Goal: Task Accomplishment & Management: Manage account settings

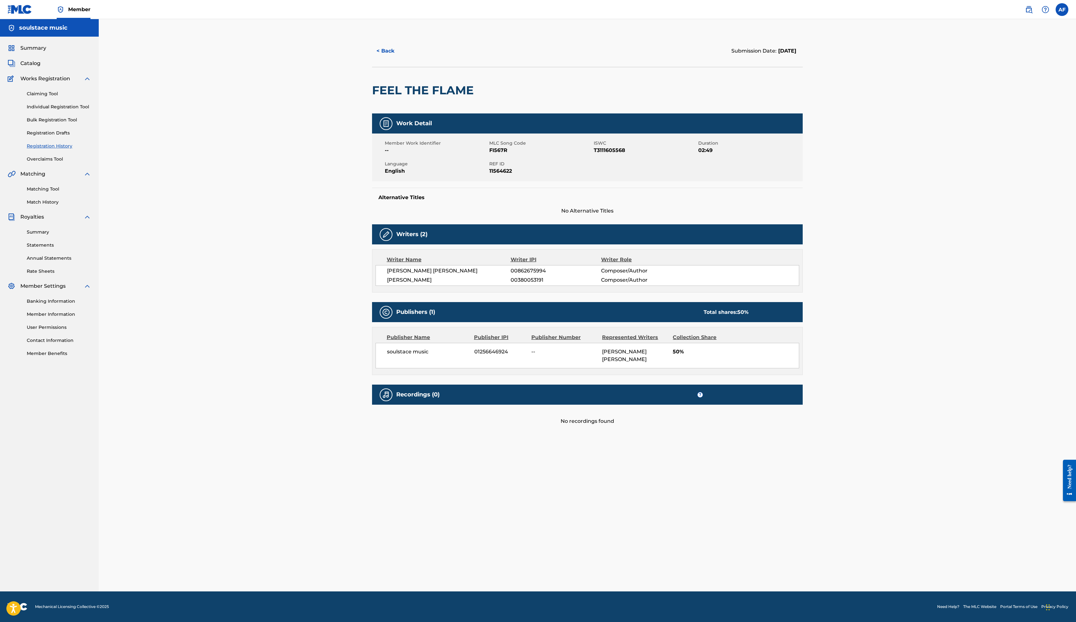
click at [82, 206] on link "Match History" at bounding box center [59, 202] width 64 height 7
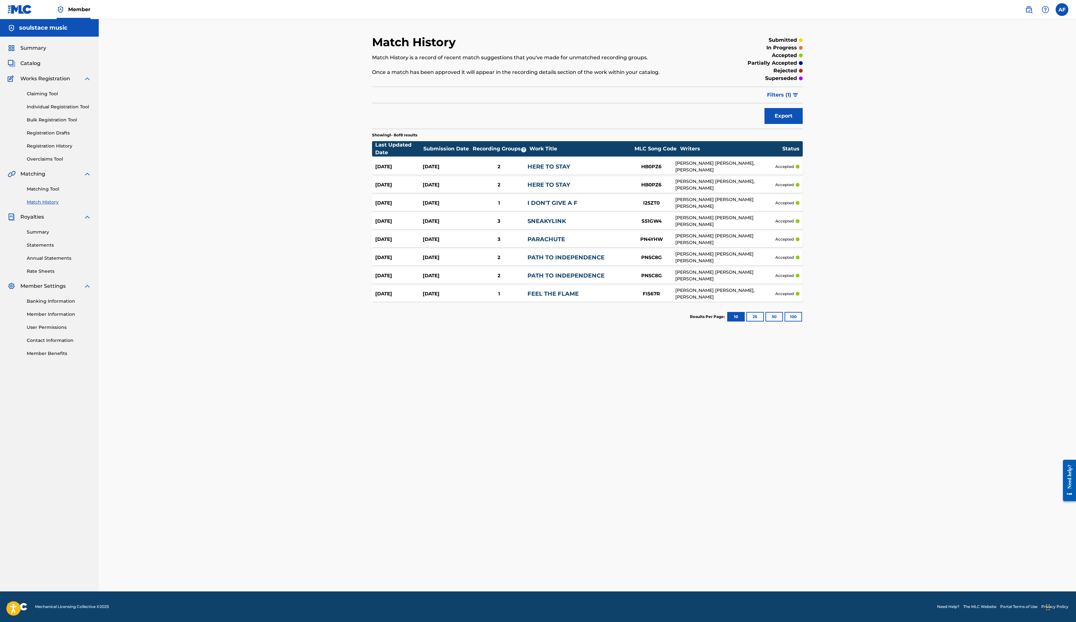
click at [776, 301] on div "AUSTIN ARTHUR FEHRENBACH, JUSTIN SANDOVAL" at bounding box center [726, 293] width 100 height 13
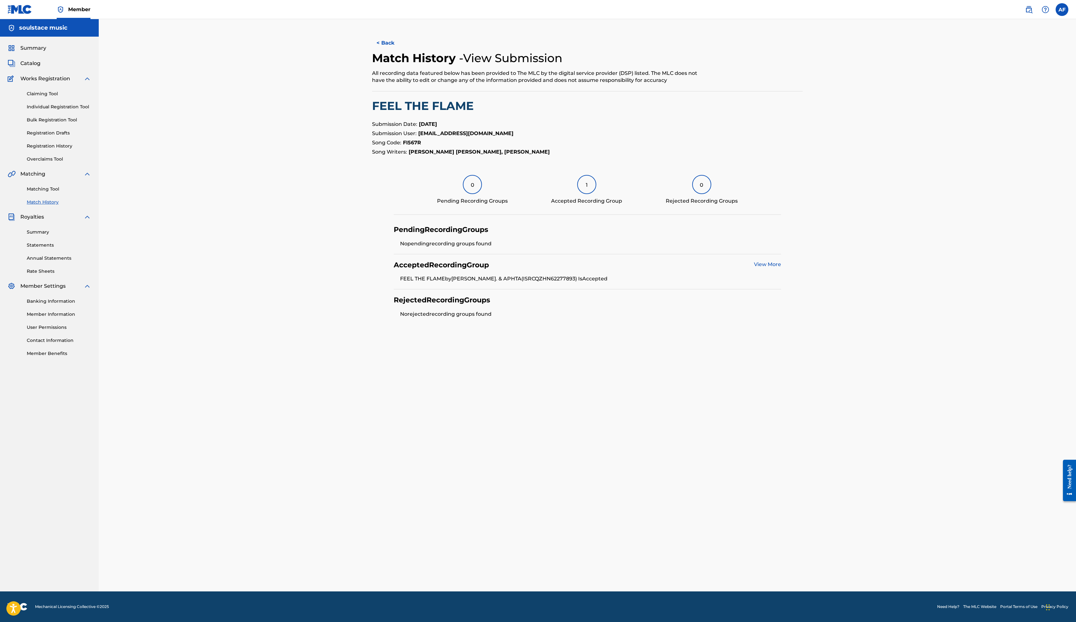
scroll to position [25, 0]
click at [83, 97] on link "Claiming Tool" at bounding box center [59, 94] width 64 height 7
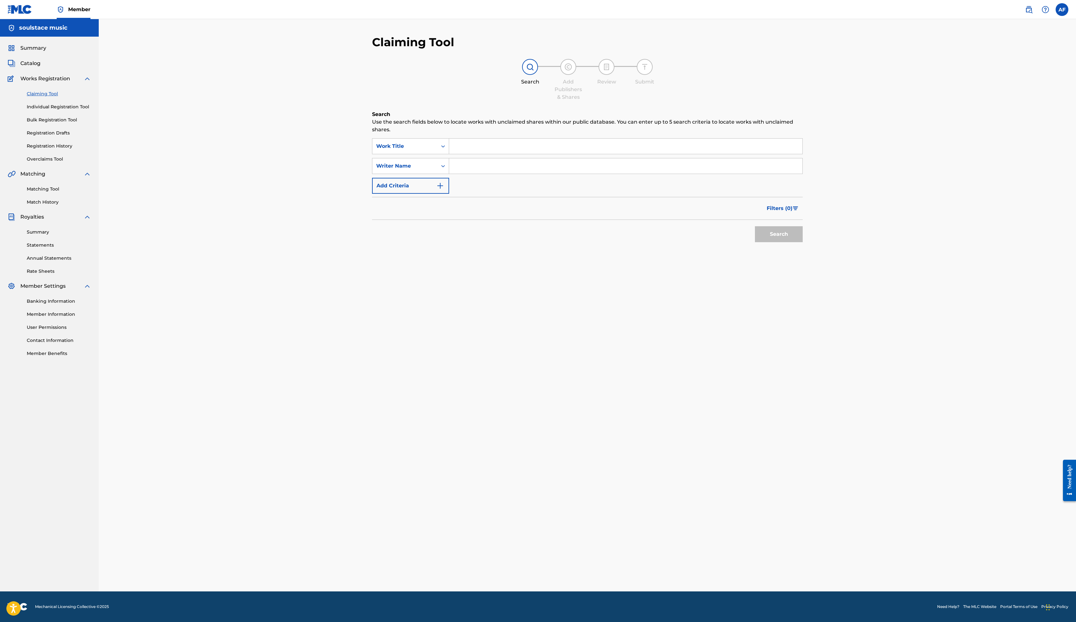
click at [85, 110] on link "Individual Registration Tool" at bounding box center [59, 107] width 64 height 7
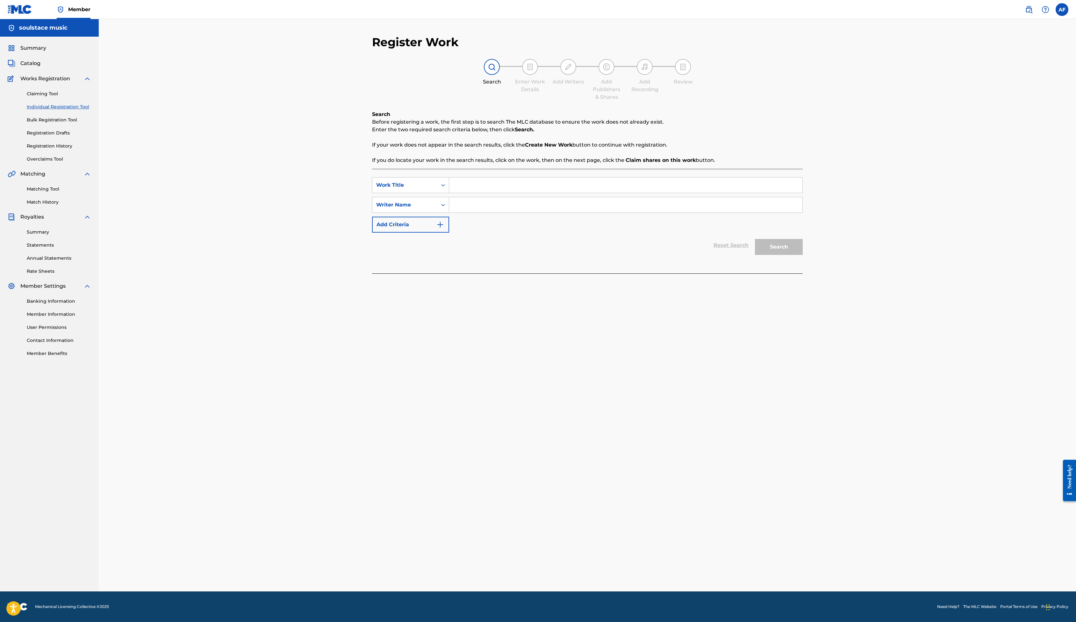
click at [82, 123] on link "Bulk Registration Tool" at bounding box center [59, 120] width 64 height 7
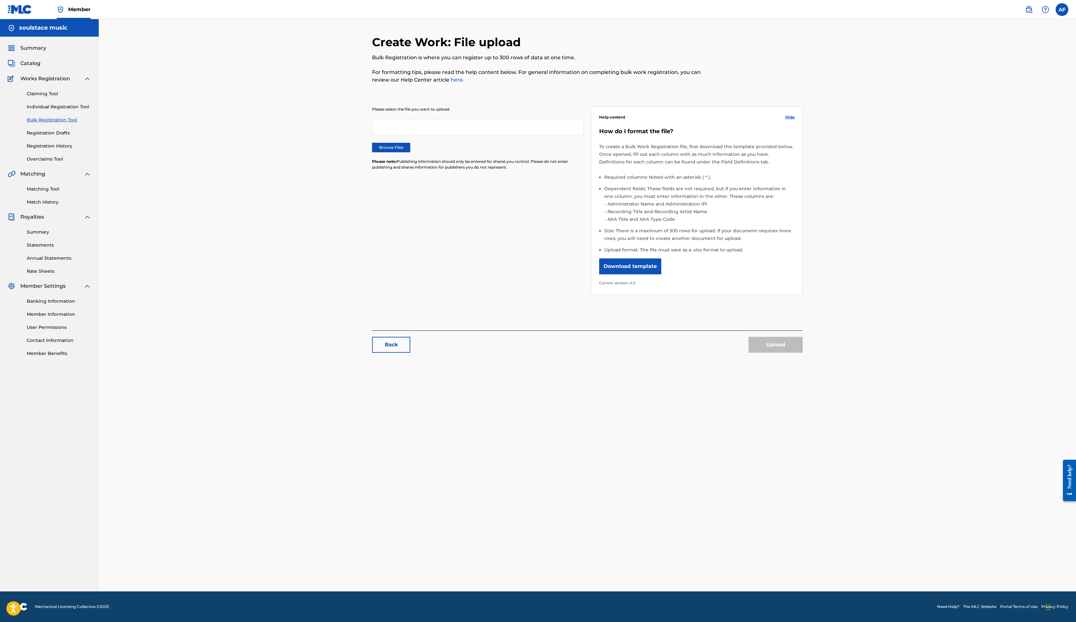
click at [82, 136] on link "Registration Drafts" at bounding box center [59, 133] width 64 height 7
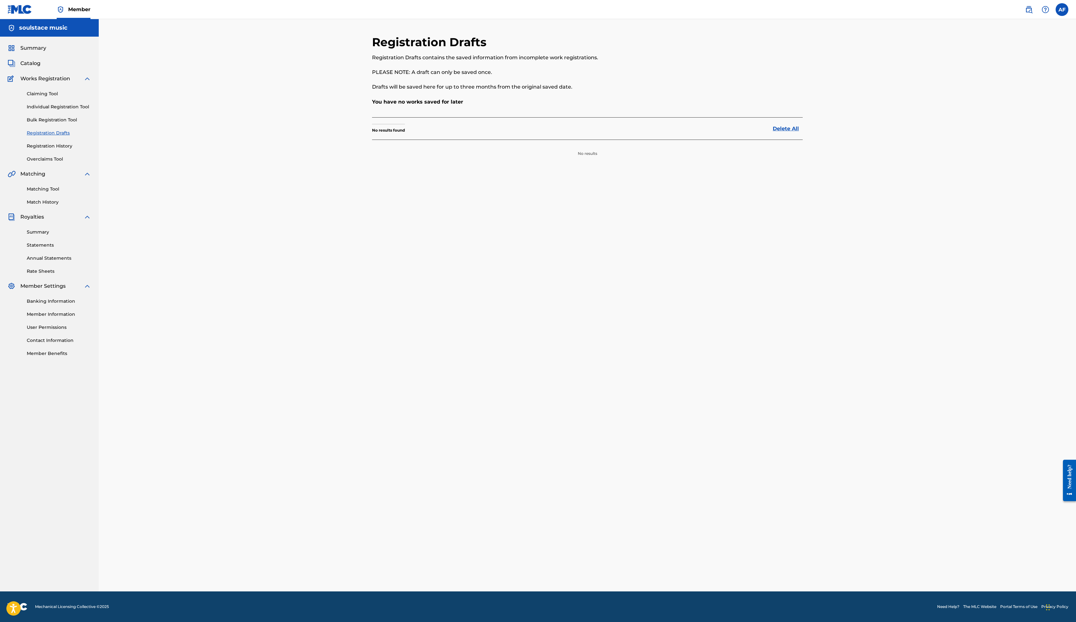
click at [85, 149] on link "Registration History" at bounding box center [59, 146] width 64 height 7
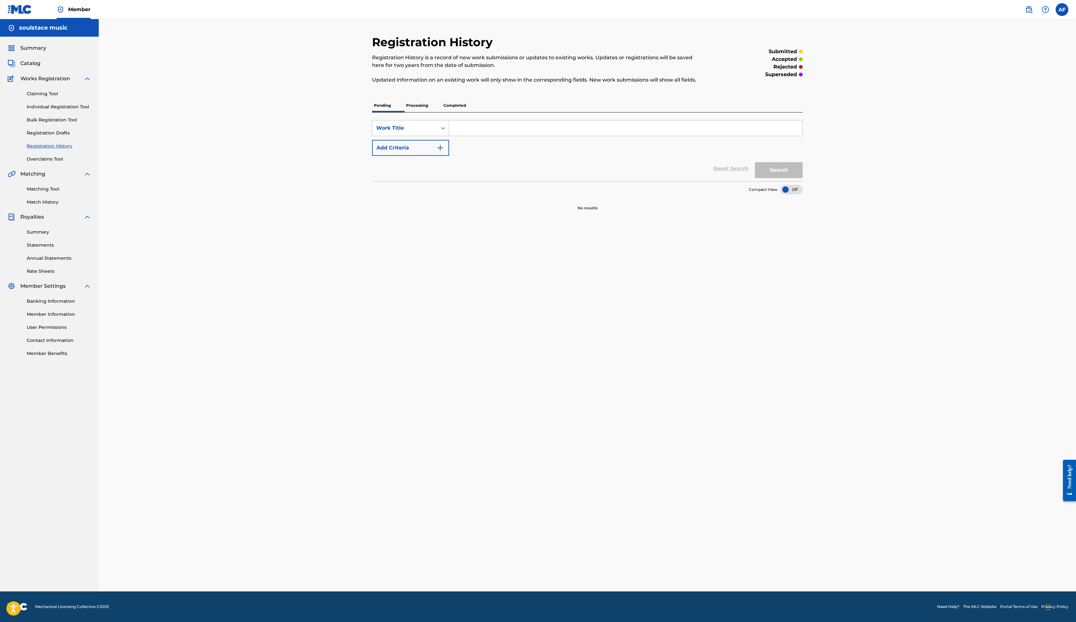
click at [83, 163] on link "Overclaims Tool" at bounding box center [59, 159] width 64 height 7
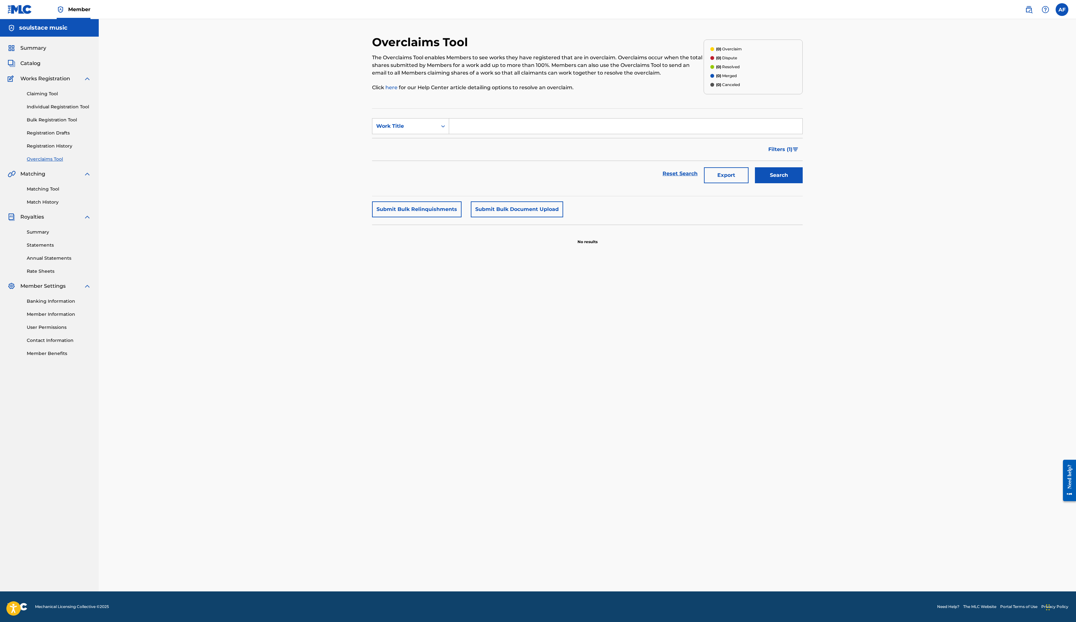
click at [73, 149] on link "Registration History" at bounding box center [59, 146] width 64 height 7
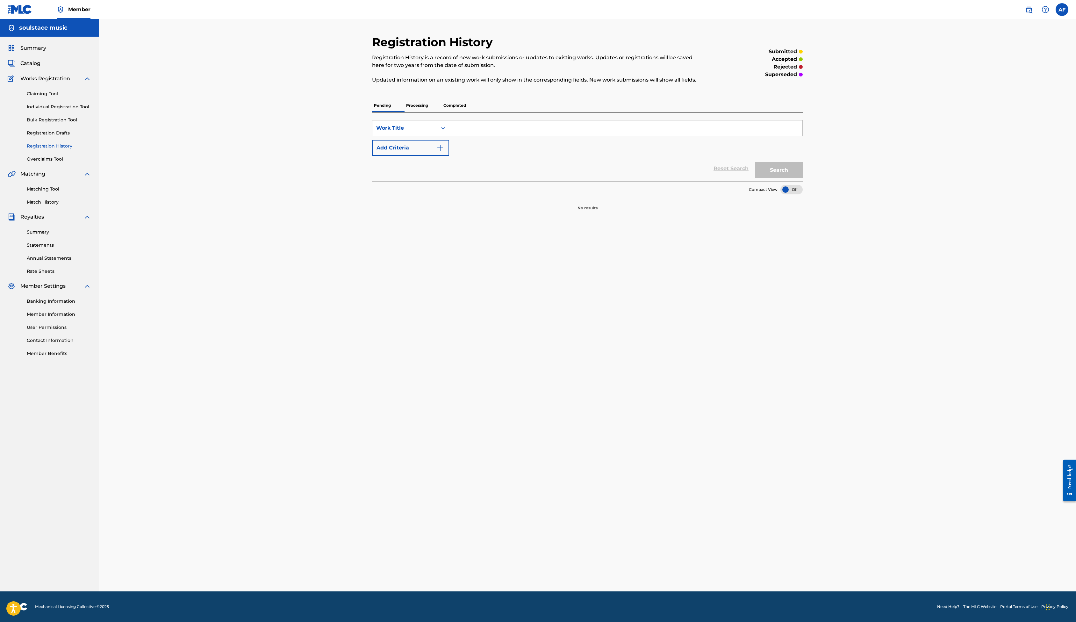
click at [442, 112] on p "Completed" at bounding box center [455, 105] width 26 height 13
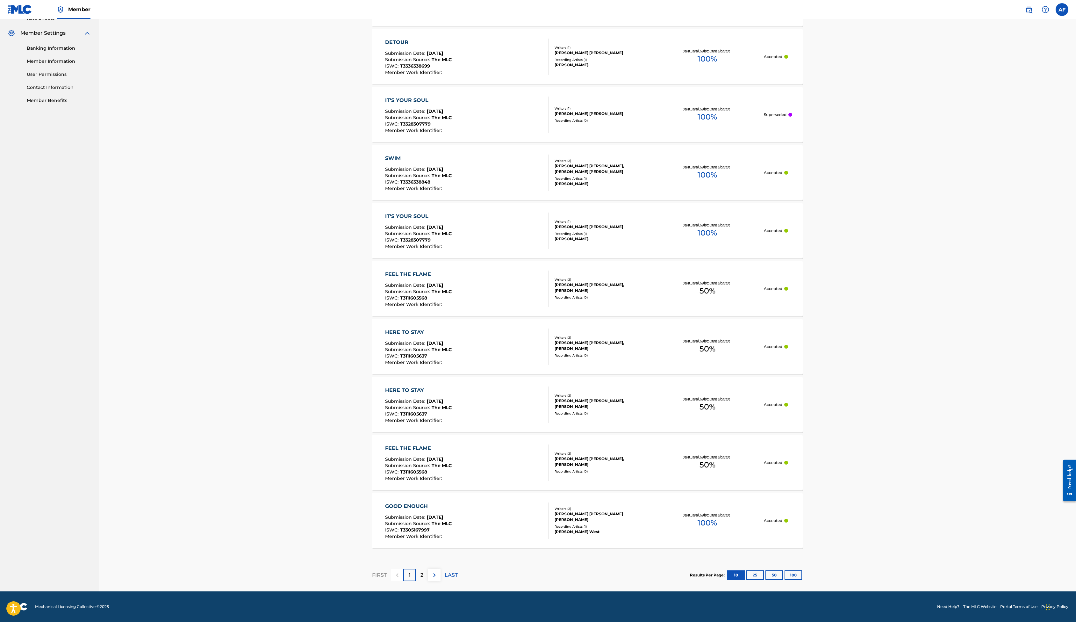
scroll to position [386, 0]
click at [572, 296] on div "Recording Artists ( 0 )" at bounding box center [603, 297] width 96 height 5
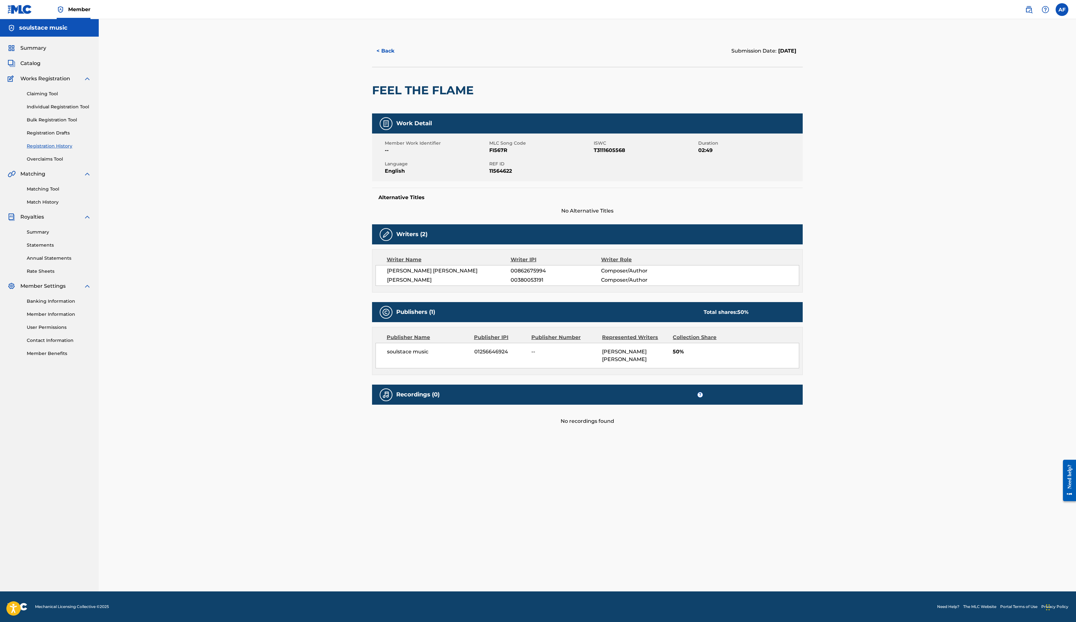
click at [40, 67] on span "Catalog" at bounding box center [30, 64] width 20 height 8
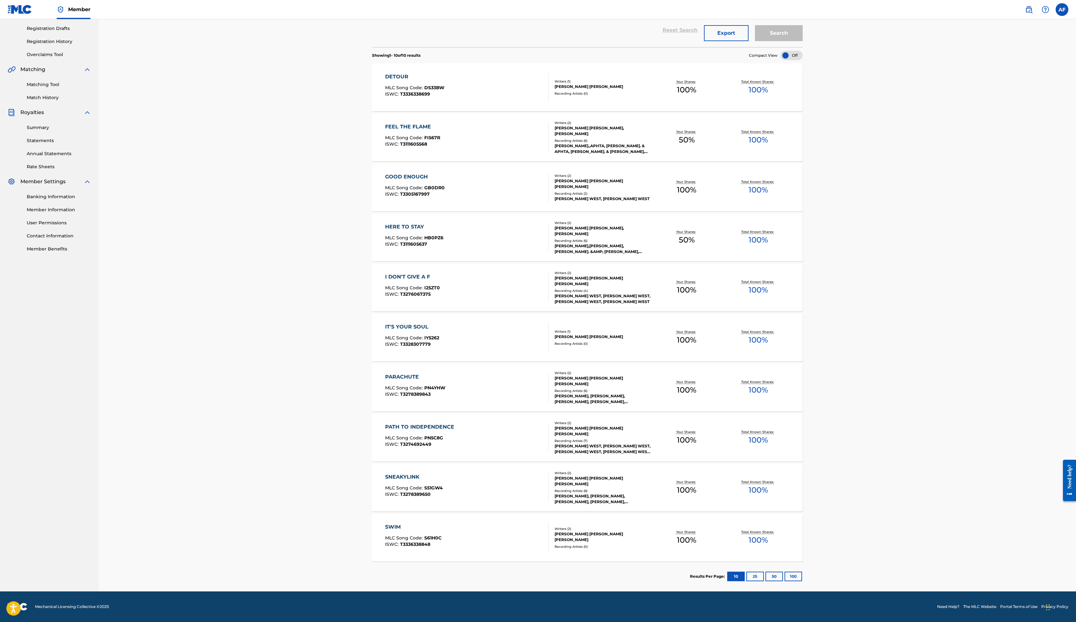
scroll to position [174, 0]
click at [637, 111] on div "DETOUR MLC Song Code : DS33BW ISWC : T3336338699 Writers ( 1 ) AUSTIN ARTHUR FE…" at bounding box center [587, 87] width 431 height 48
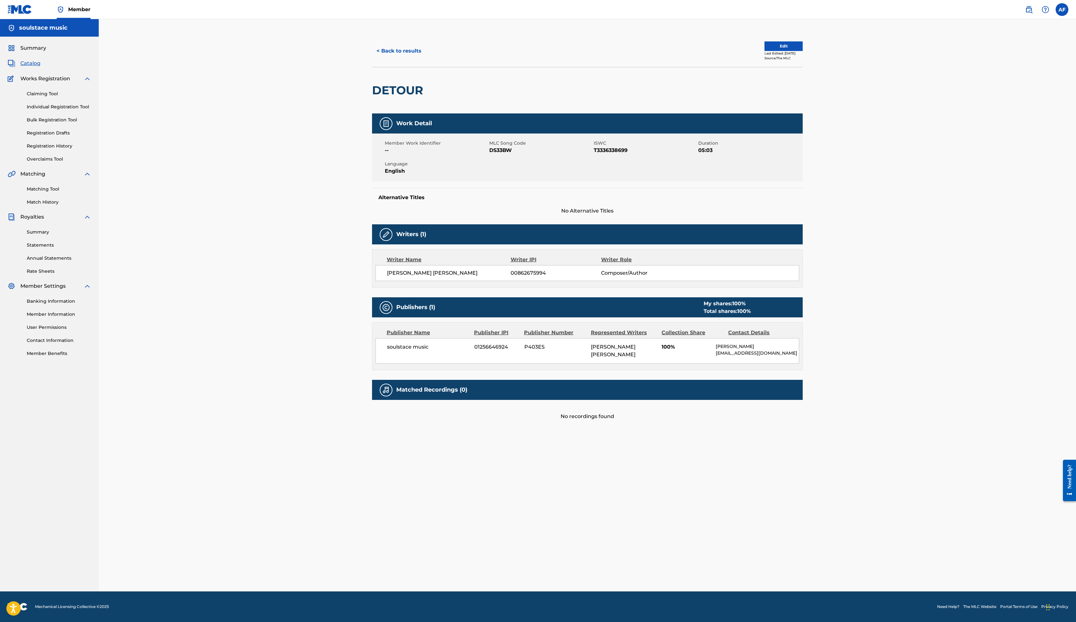
click at [59, 192] on link "Matching Tool" at bounding box center [59, 189] width 64 height 7
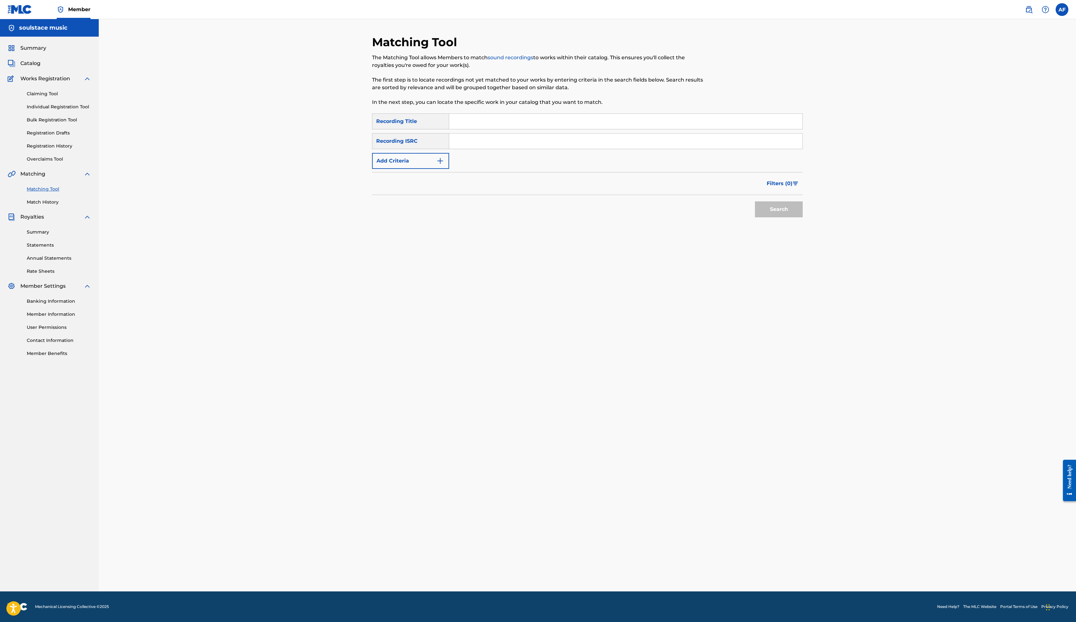
click at [460, 129] on input "Search Form" at bounding box center [625, 121] width 353 height 15
type input "Detour"
paste input "QZMEP2589288"
type input "QZMEP2589288"
click at [449, 129] on input "Detour" at bounding box center [625, 121] width 353 height 15
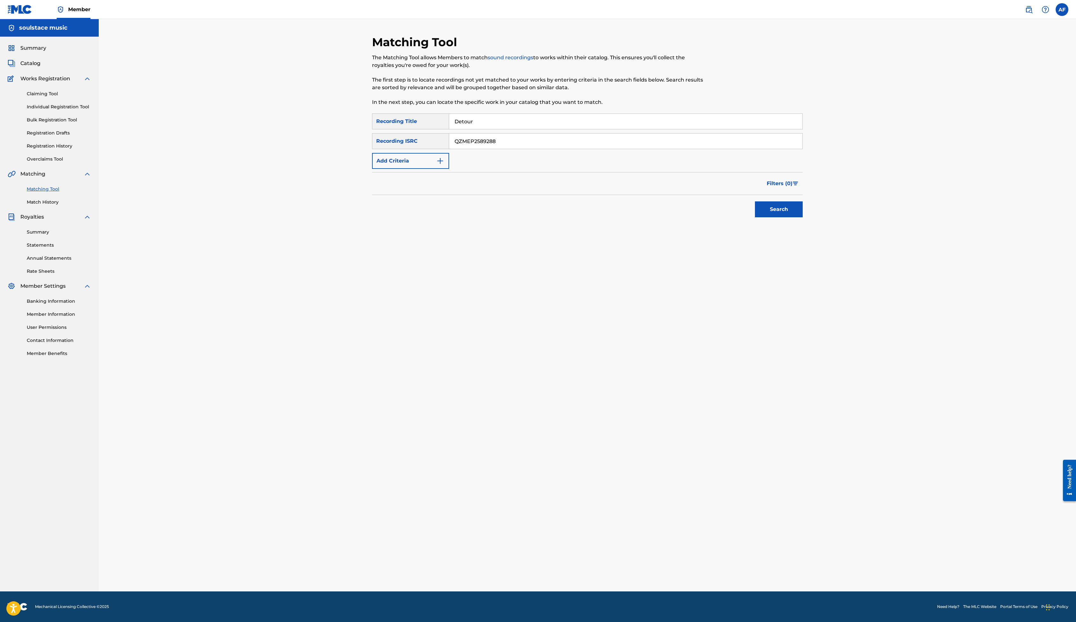
click at [449, 129] on input "Detour" at bounding box center [625, 121] width 353 height 15
type input "It's Your Soul"
click at [803, 217] on button "Search" at bounding box center [779, 209] width 48 height 16
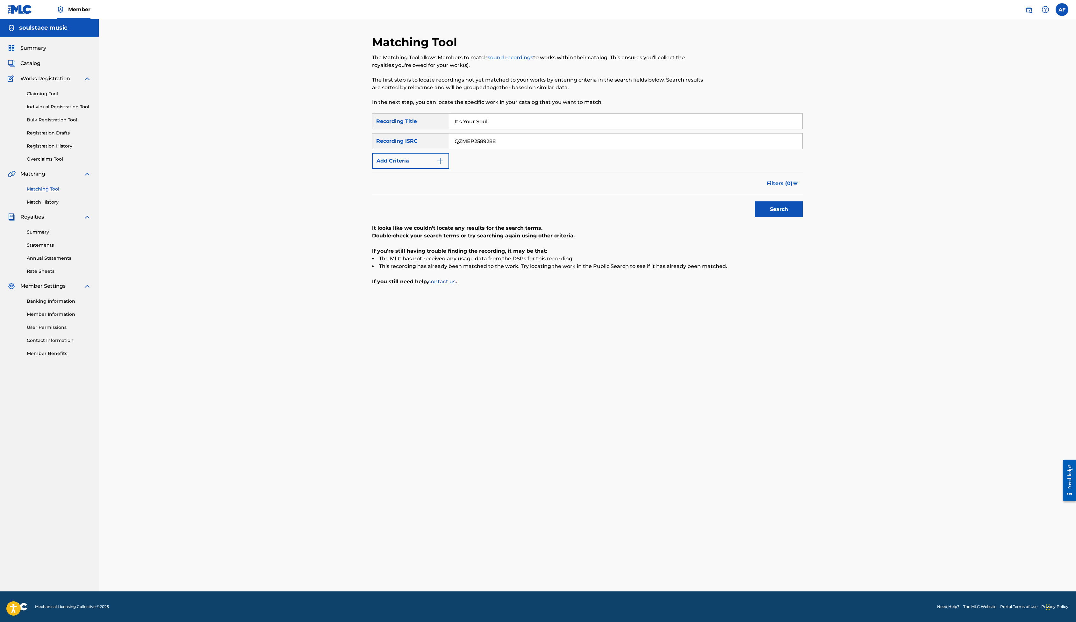
click at [803, 217] on button "Search" at bounding box center [779, 209] width 48 height 16
click at [1025, 13] on img at bounding box center [1029, 10] width 8 height 8
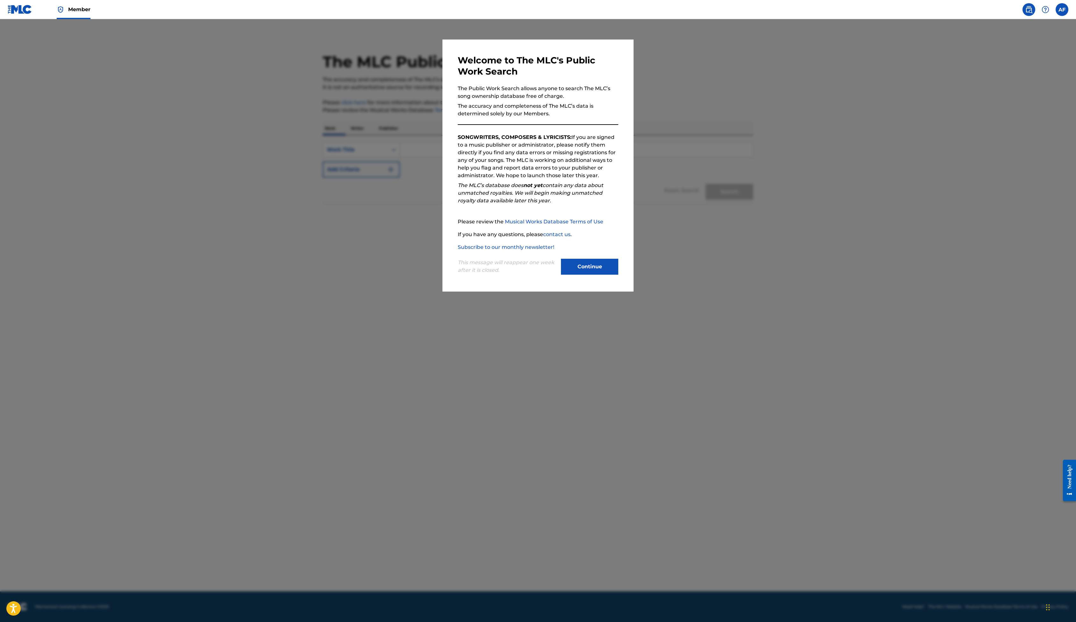
click at [609, 275] on button "Continue" at bounding box center [589, 267] width 57 height 16
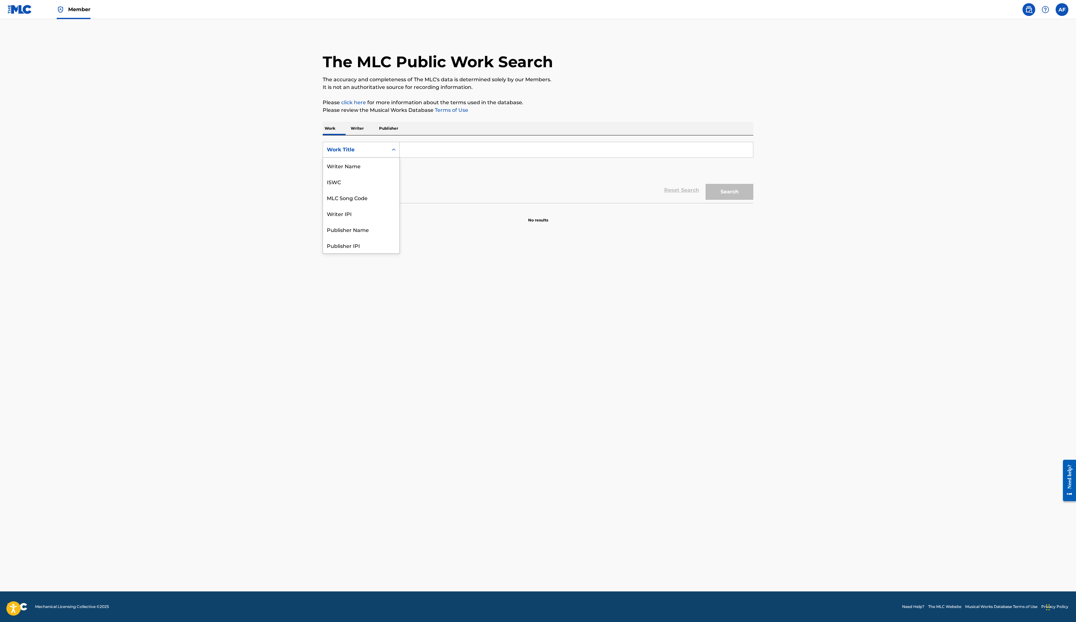
click at [323, 156] on div "Work Title" at bounding box center [355, 150] width 65 height 12
click at [377, 135] on p "Publisher" at bounding box center [388, 128] width 23 height 13
click at [335, 187] on form "SearchWithCriteria9dd5d2d6-ba4a-4a59-9569-4f978d1955ed Publisher Name Reset Sea…" at bounding box center [538, 164] width 431 height 45
click at [400, 157] on input "Search Form" at bounding box center [576, 149] width 353 height 15
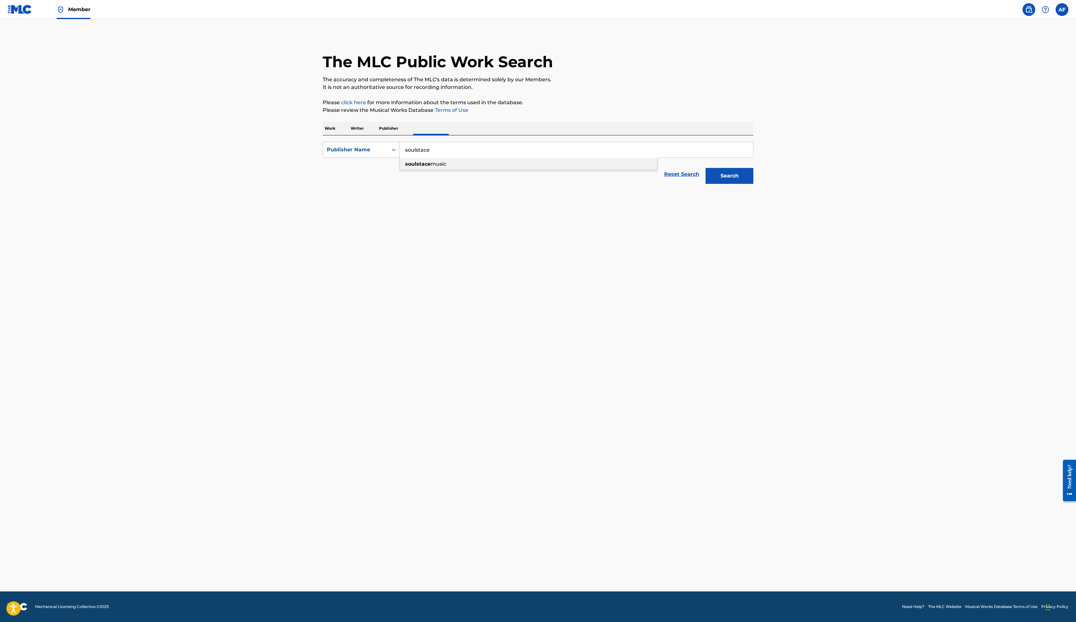
click at [400, 170] on div "soulstace music" at bounding box center [528, 163] width 257 height 11
type input "soulstace music"
click at [754, 184] on button "Search" at bounding box center [730, 176] width 48 height 16
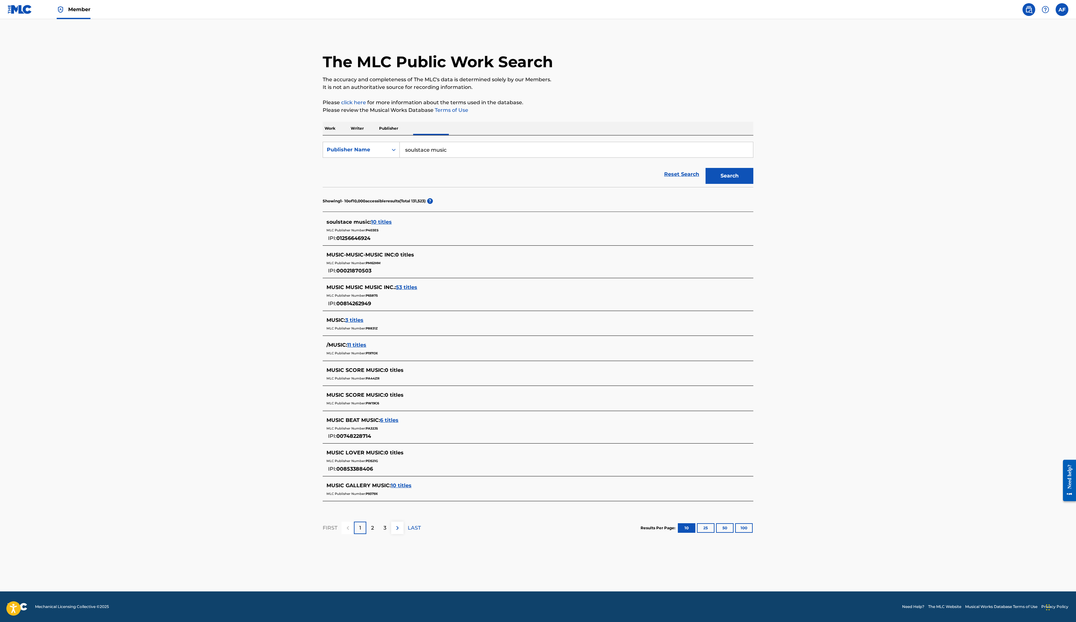
scroll to position [197, 0]
click at [371, 219] on span "10 titles" at bounding box center [381, 222] width 21 height 6
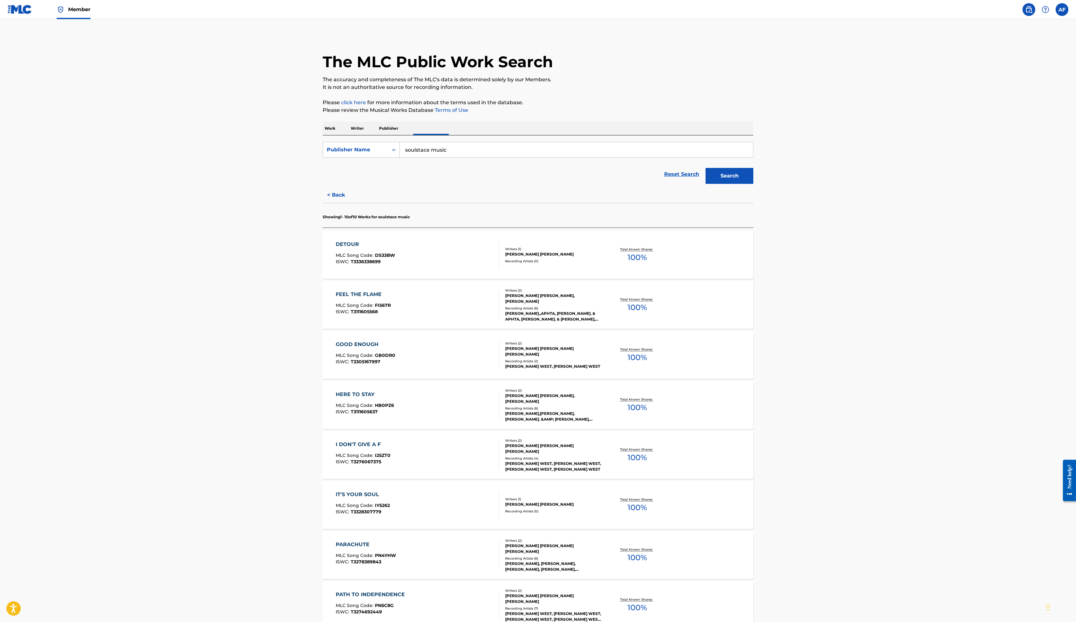
scroll to position [0, 0]
click at [32, 19] on link at bounding box center [20, 9] width 25 height 19
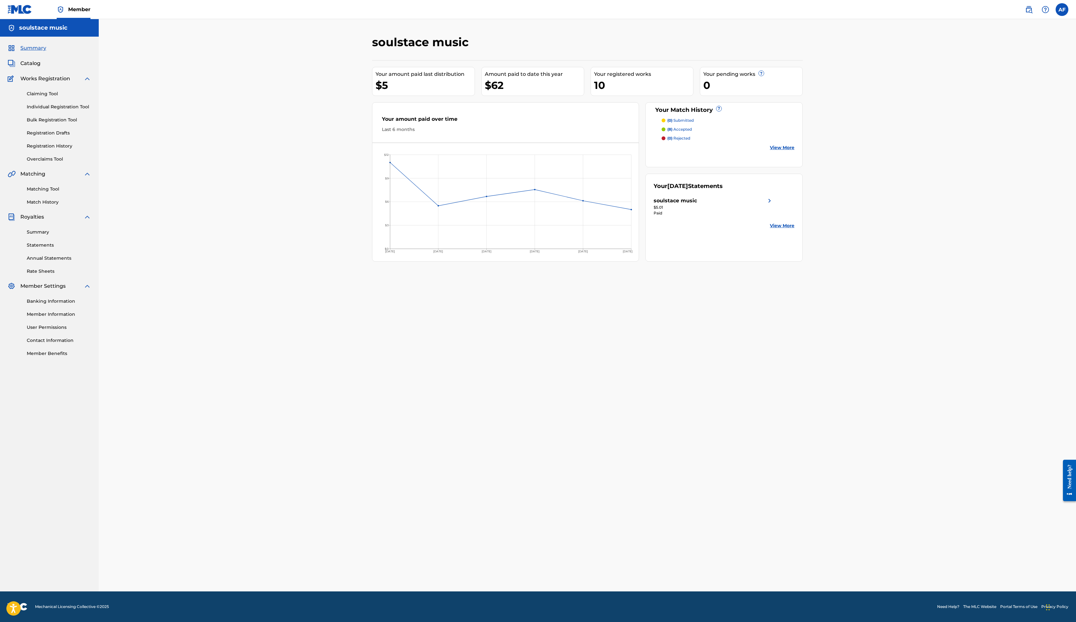
click at [40, 67] on span "Catalog" at bounding box center [30, 64] width 20 height 8
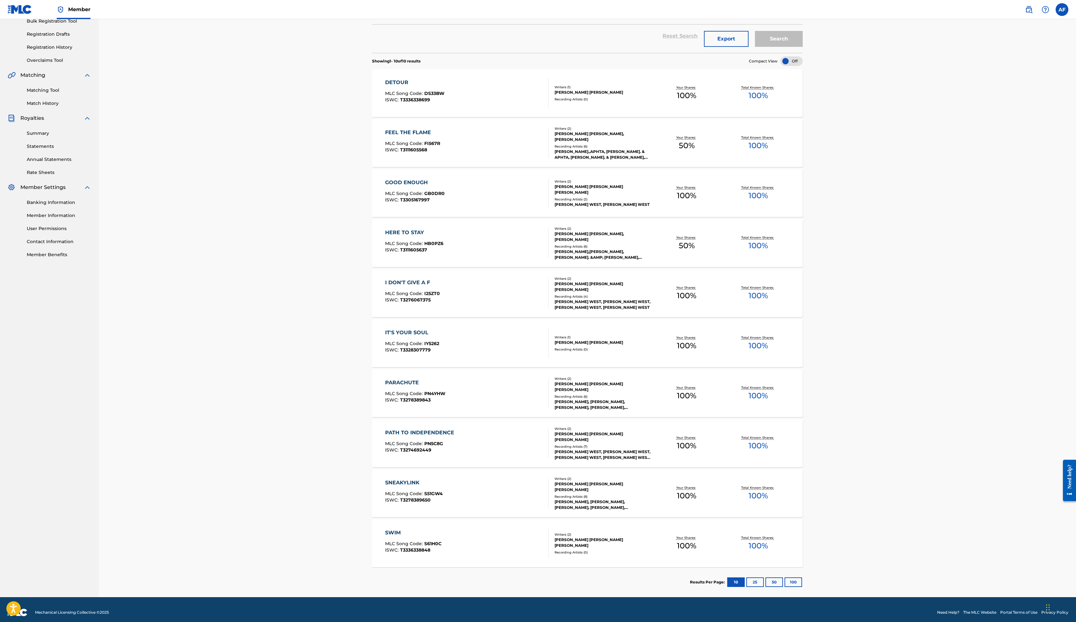
scroll to position [114, 0]
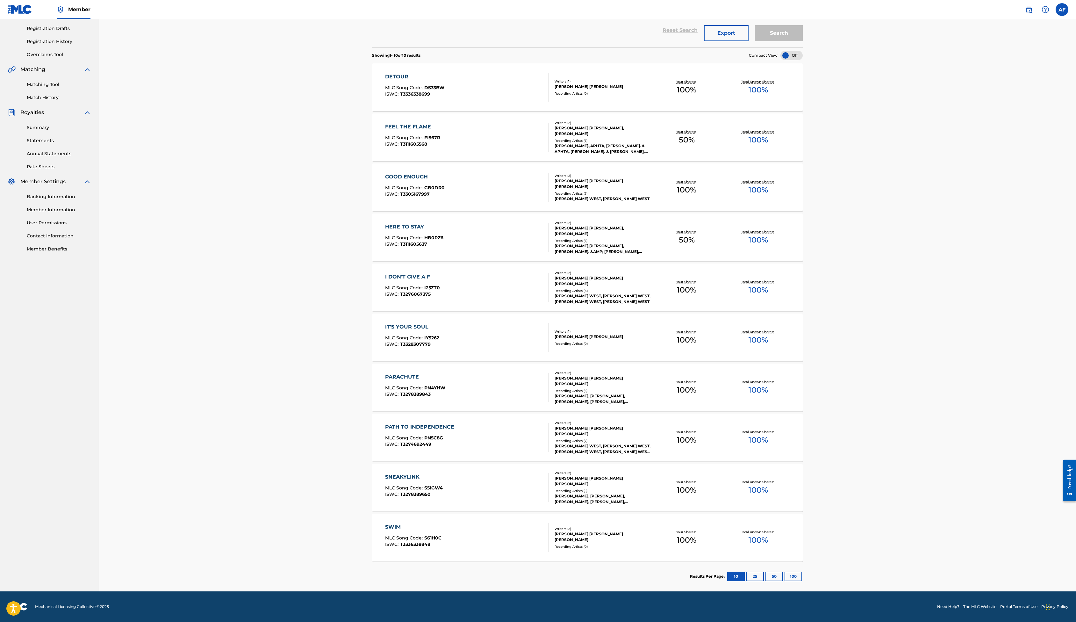
click at [401, 102] on div "DETOUR MLC Song Code : DS33BW ISWC : T3336338699" at bounding box center [467, 87] width 164 height 29
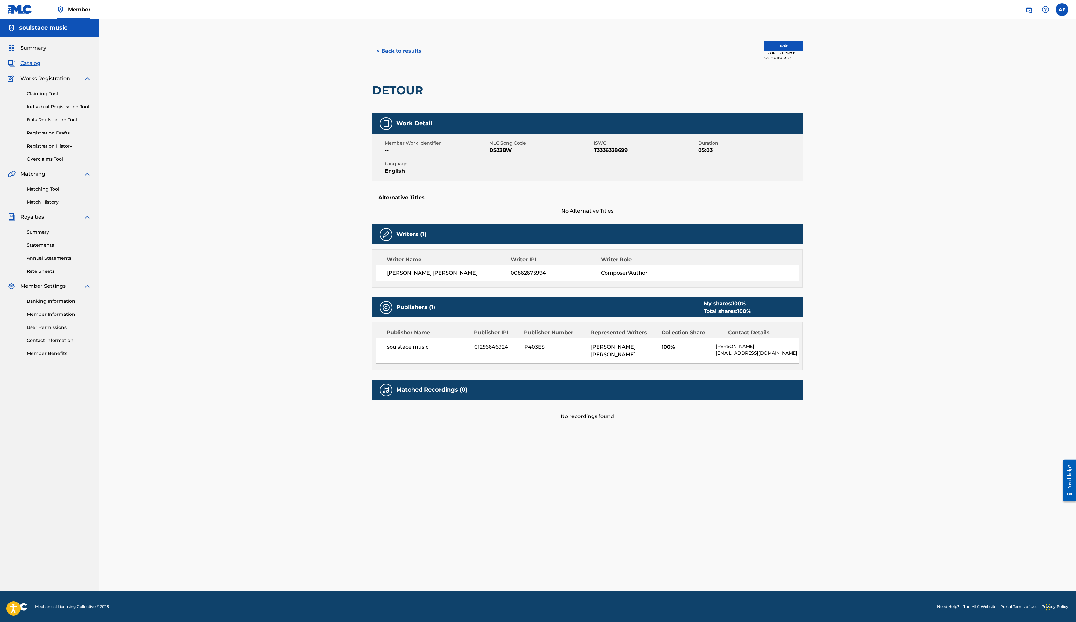
click at [803, 51] on button "Edit" at bounding box center [784, 46] width 38 height 10
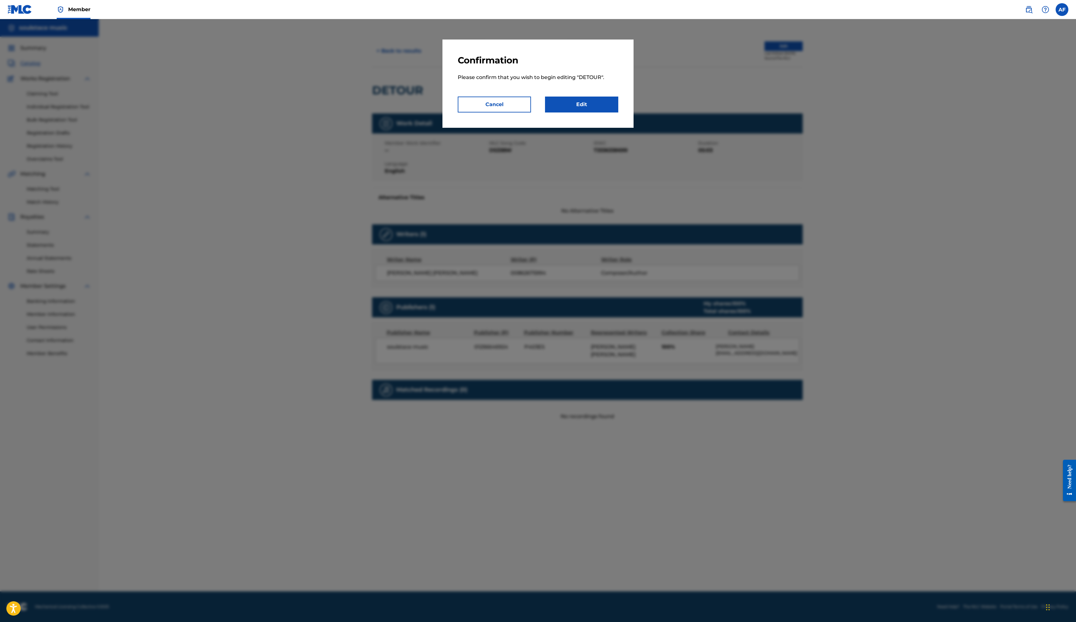
click at [600, 112] on link "Edit" at bounding box center [581, 105] width 73 height 16
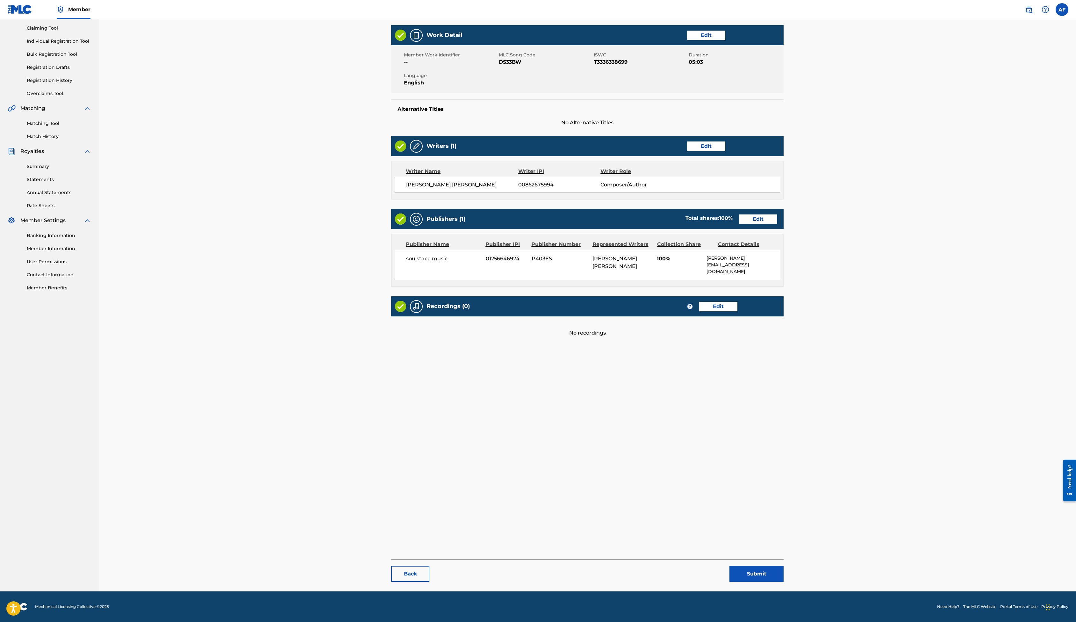
scroll to position [156, 0]
click at [738, 311] on link "Edit" at bounding box center [718, 307] width 38 height 10
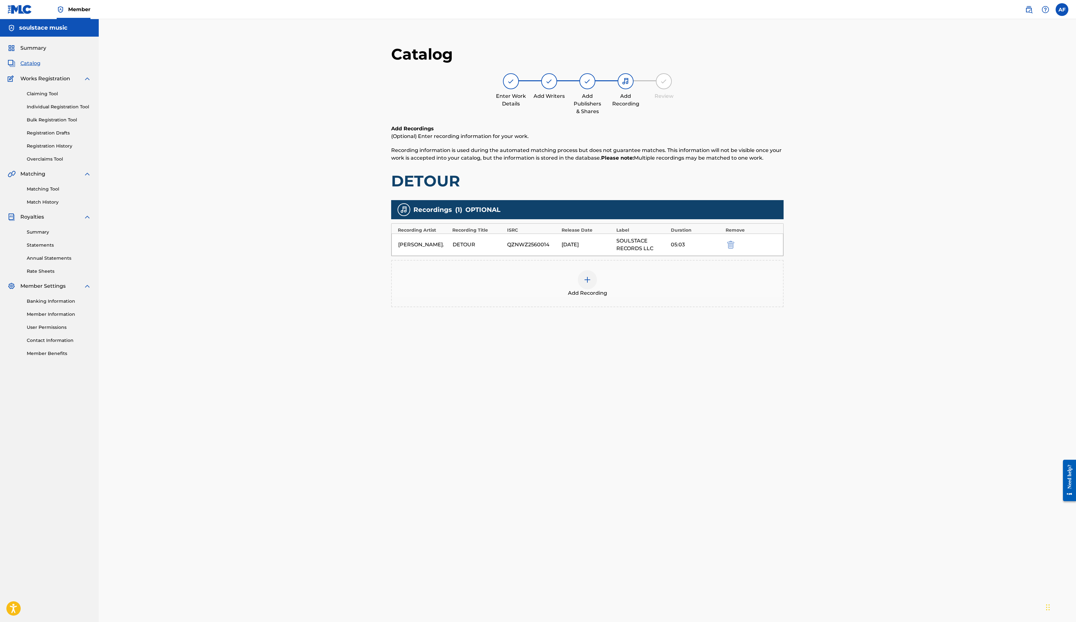
click at [398, 249] on div "Augie Stacks." at bounding box center [423, 245] width 51 height 8
click at [400, 214] on img at bounding box center [404, 210] width 8 height 8
click at [466, 214] on span "OPTIONAL" at bounding box center [483, 210] width 35 height 10
click at [591, 284] on img at bounding box center [588, 280] width 8 height 8
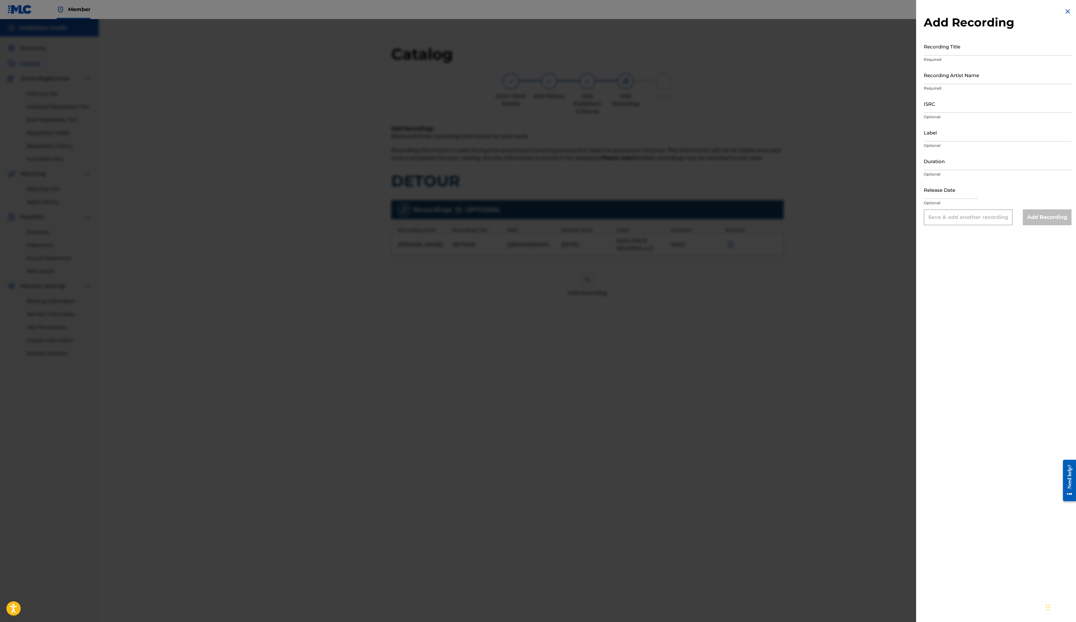
click at [1064, 15] on img at bounding box center [1068, 12] width 8 height 8
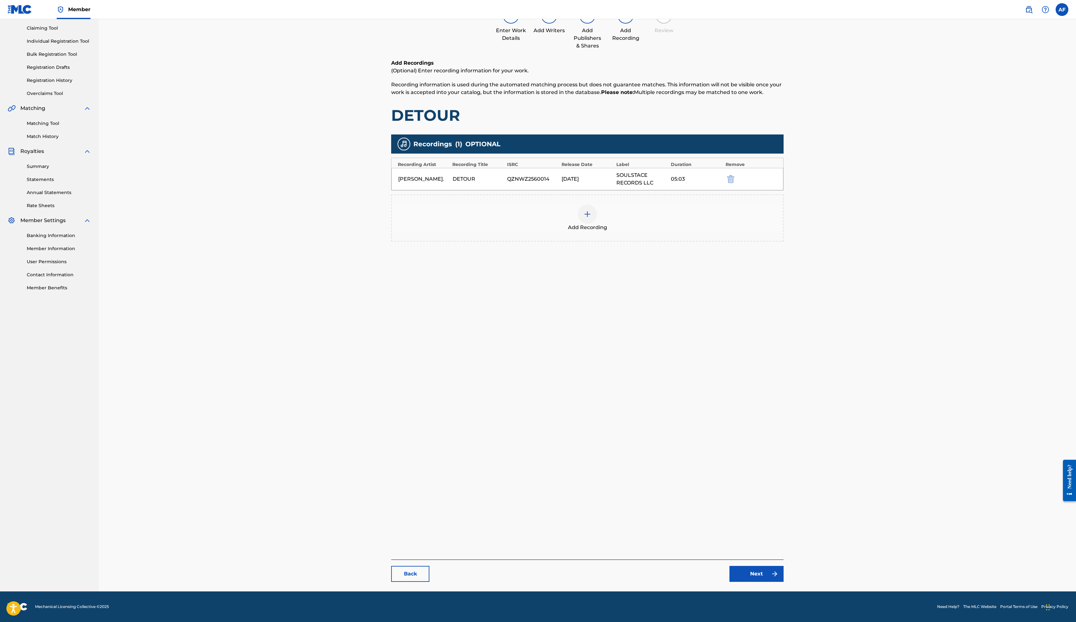
scroll to position [118, 0]
click at [391, 566] on link "Back" at bounding box center [410, 574] width 38 height 16
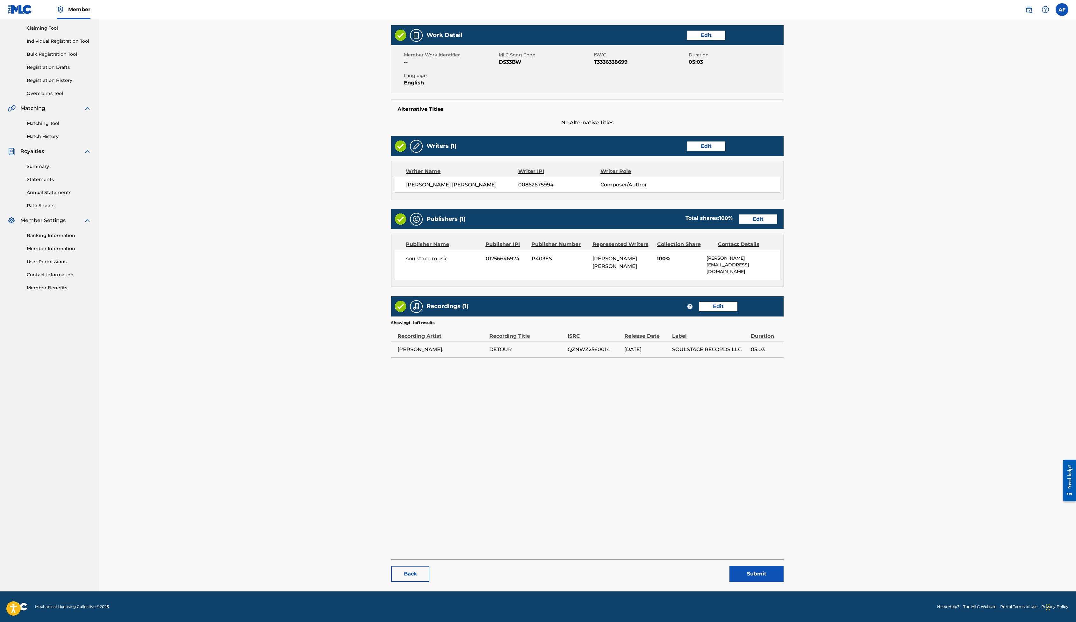
scroll to position [143, 0]
click at [784, 582] on button "Submit" at bounding box center [757, 574] width 54 height 16
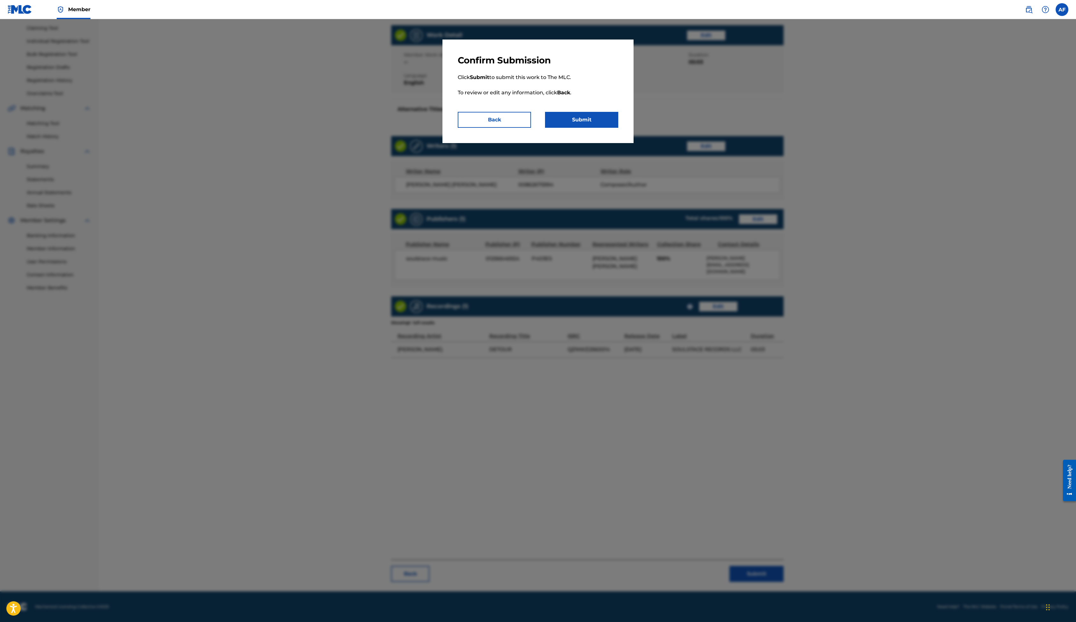
click at [619, 128] on button "Submit" at bounding box center [581, 120] width 73 height 16
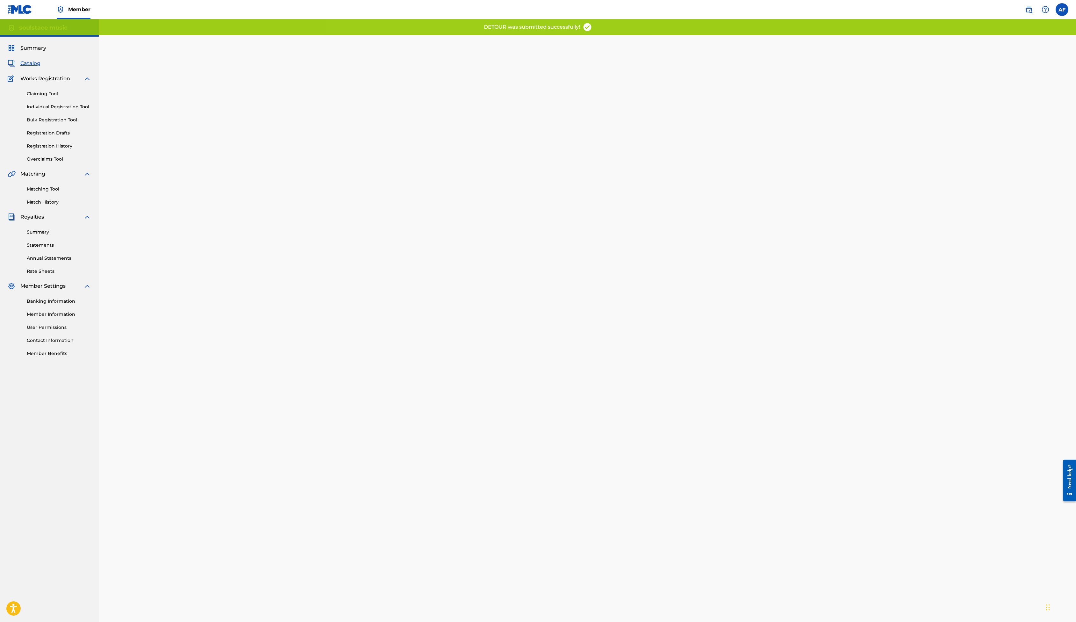
click at [40, 67] on link "Catalog" at bounding box center [24, 64] width 33 height 8
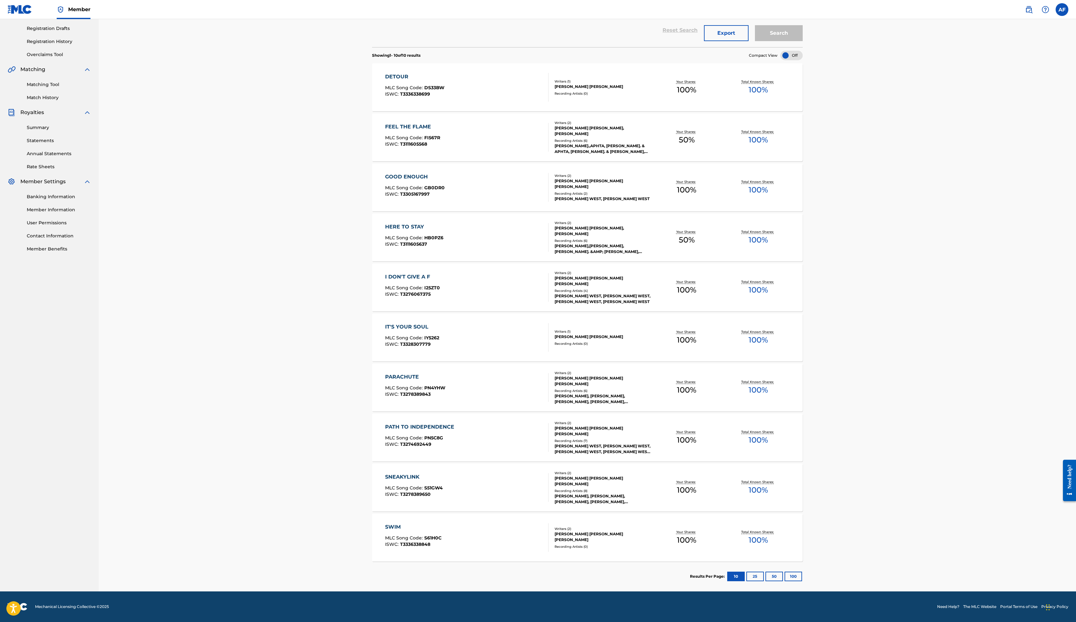
scroll to position [205, 0]
click at [548, 352] on div "IT'S YOUR SOUL MLC Song Code : IY5262 ISWC : T3328307779" at bounding box center [467, 337] width 164 height 29
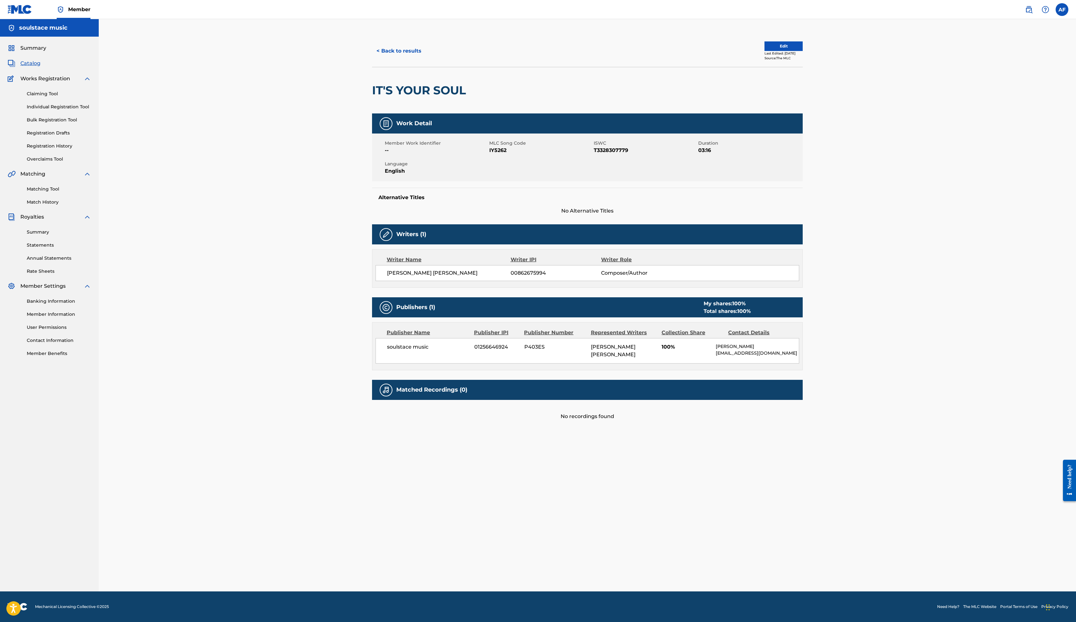
click at [803, 51] on button "Edit" at bounding box center [784, 46] width 38 height 10
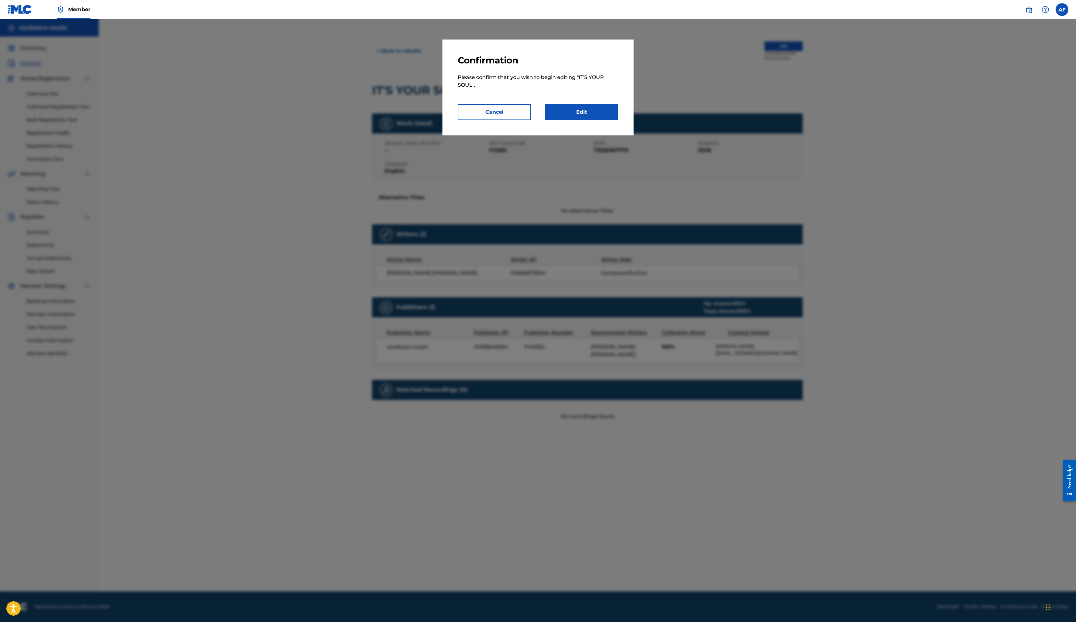
click at [619, 120] on link "Edit" at bounding box center [581, 112] width 73 height 16
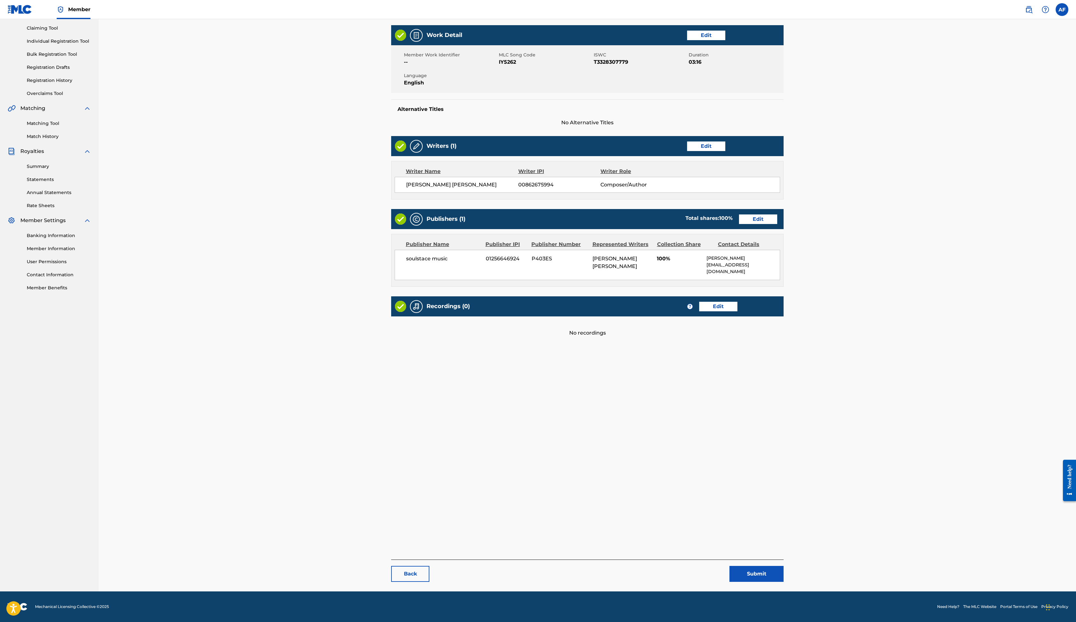
scroll to position [156, 0]
click at [738, 311] on link "Edit" at bounding box center [718, 307] width 38 height 10
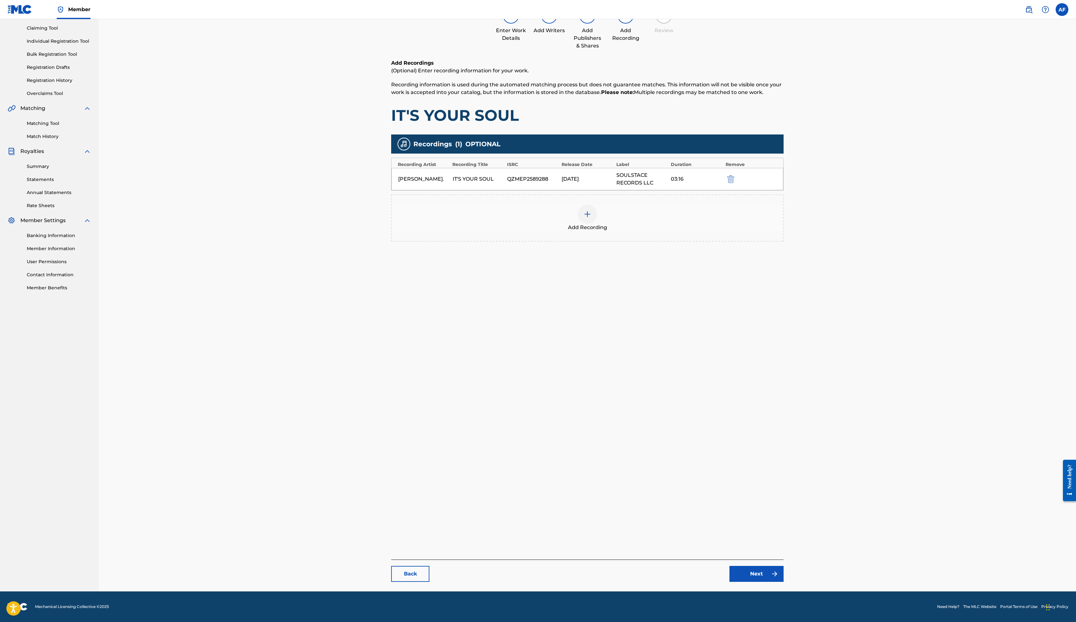
scroll to position [118, 0]
click at [391, 566] on link "Back" at bounding box center [410, 574] width 38 height 16
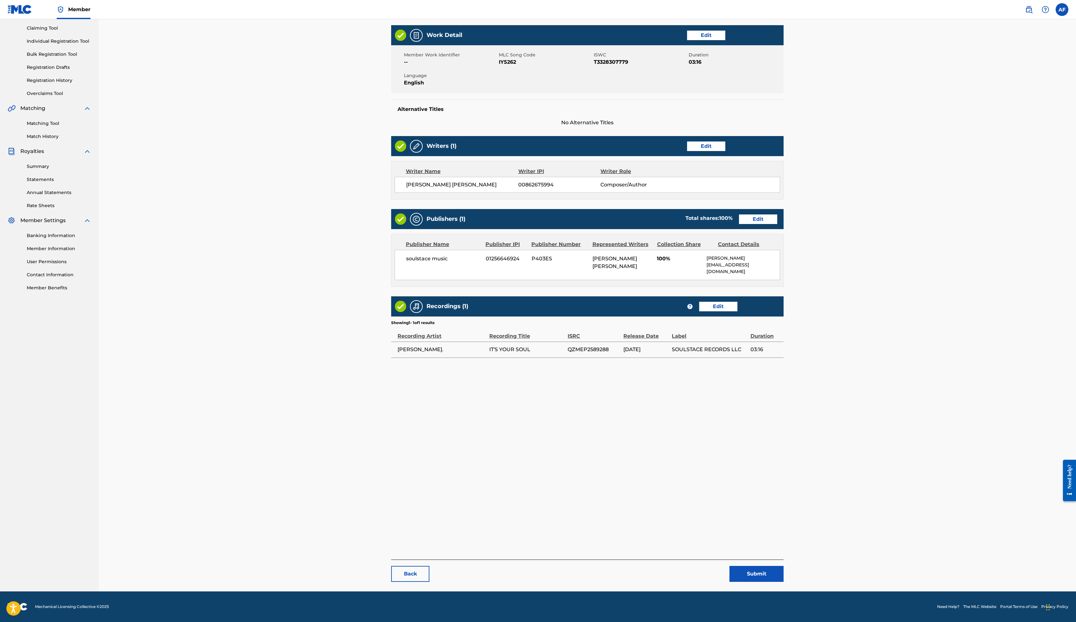
scroll to position [194, 0]
click at [784, 566] on button "Submit" at bounding box center [757, 574] width 54 height 16
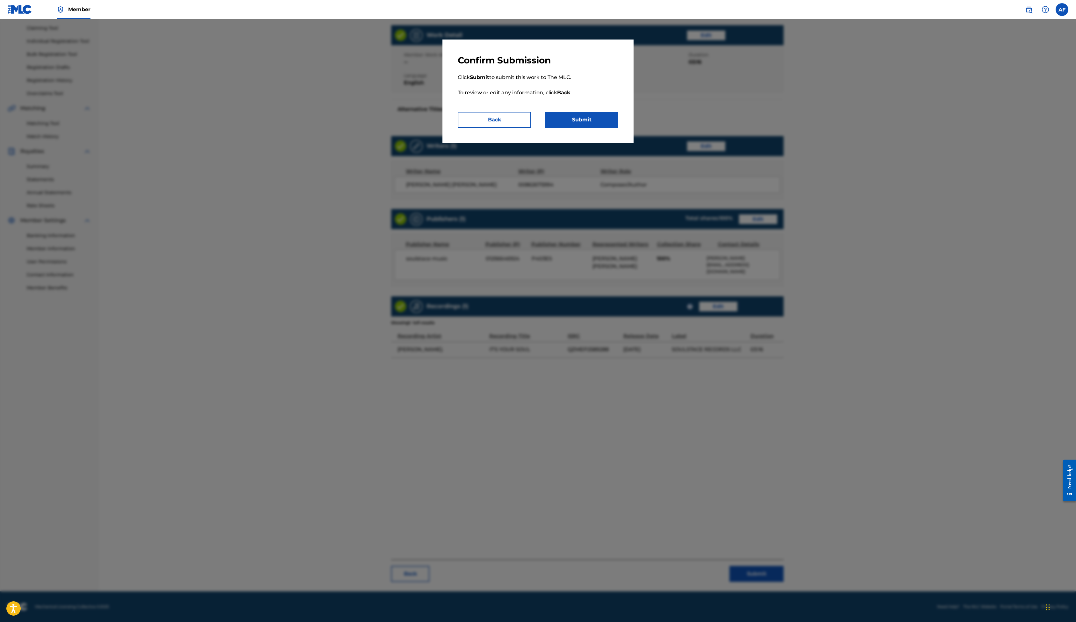
click at [619, 128] on button "Submit" at bounding box center [581, 120] width 73 height 16
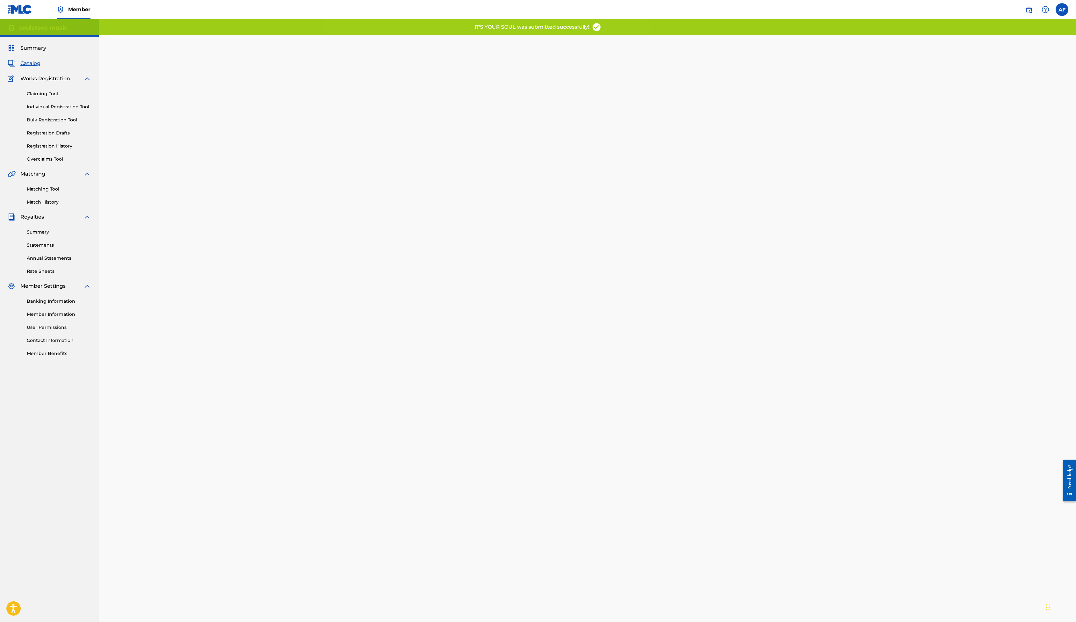
click at [40, 67] on span "Catalog" at bounding box center [30, 64] width 20 height 8
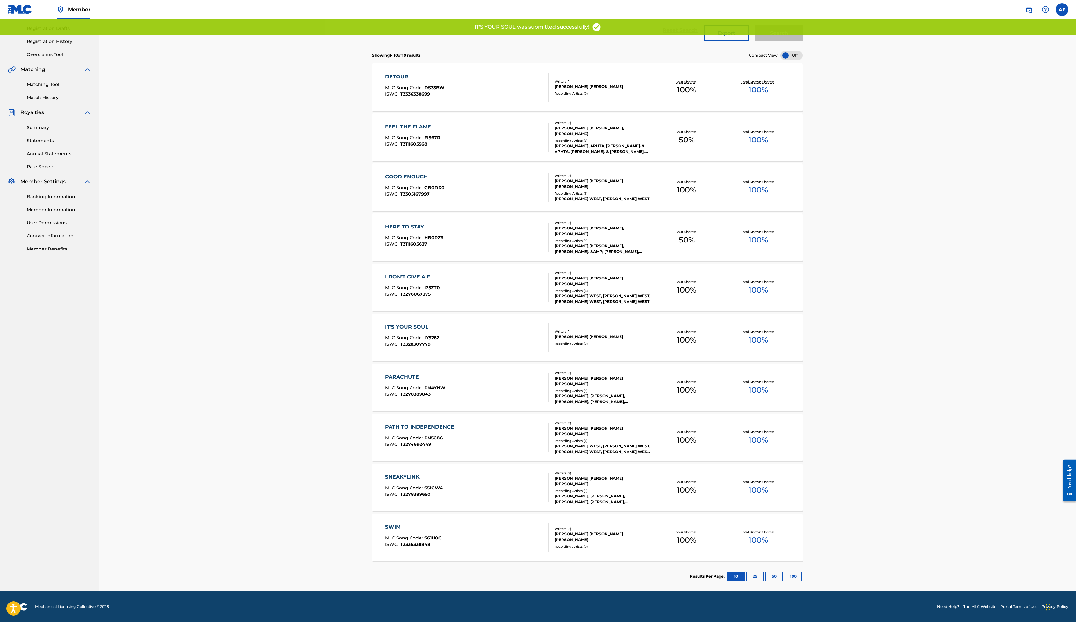
scroll to position [315, 0]
click at [623, 514] on div "SWIM MLC Song Code : S61H0C ISWC : T3336338848 Writers ( 2 ) AUSTIN ARTHUR FEHR…" at bounding box center [587, 538] width 431 height 48
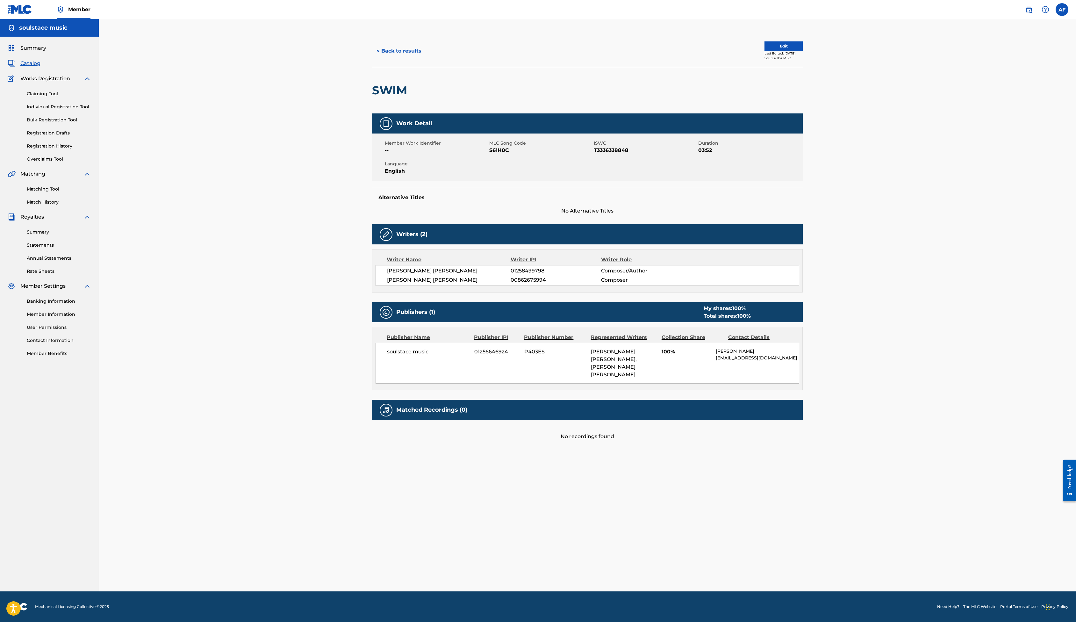
click at [803, 51] on button "Edit" at bounding box center [784, 46] width 38 height 10
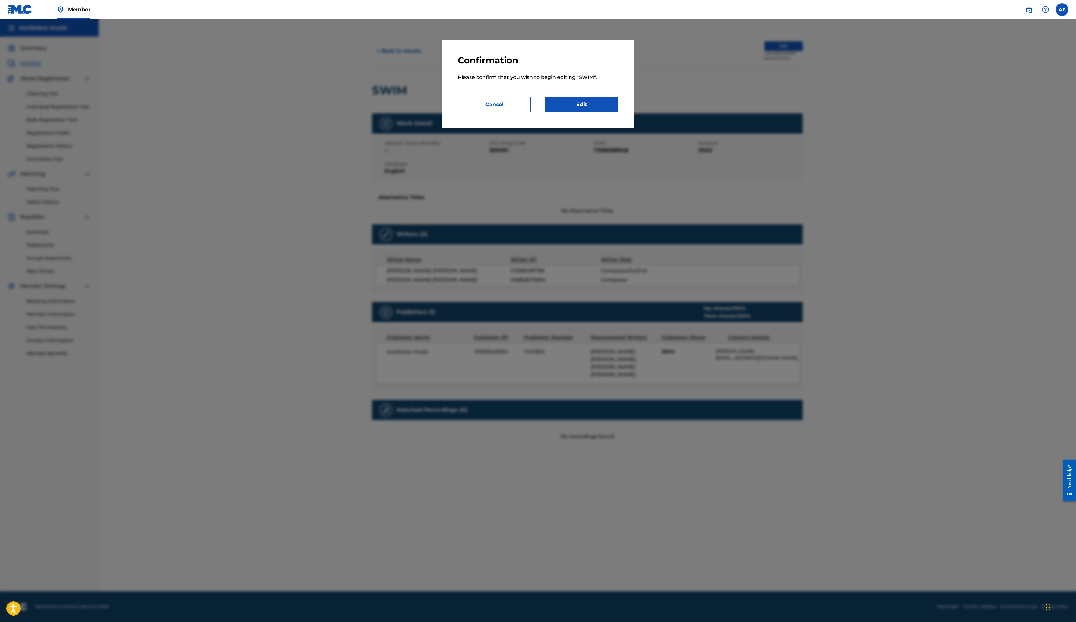
click at [615, 112] on link "Edit" at bounding box center [581, 105] width 73 height 16
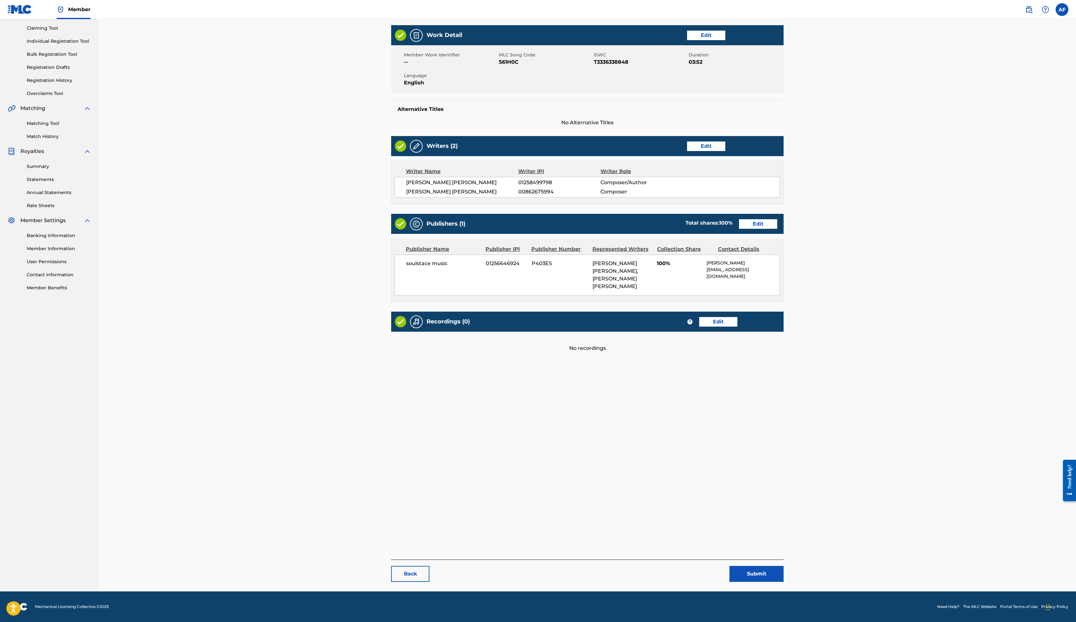
scroll to position [156, 0]
click at [738, 327] on link "Edit" at bounding box center [718, 322] width 38 height 10
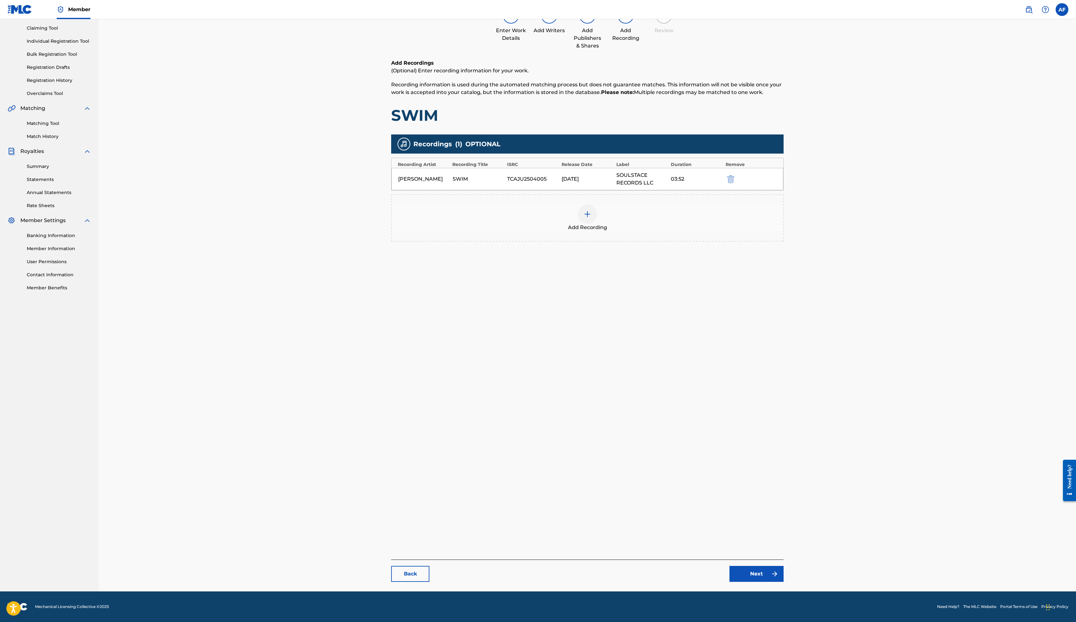
scroll to position [118, 0]
click at [391, 566] on link "Back" at bounding box center [410, 574] width 38 height 16
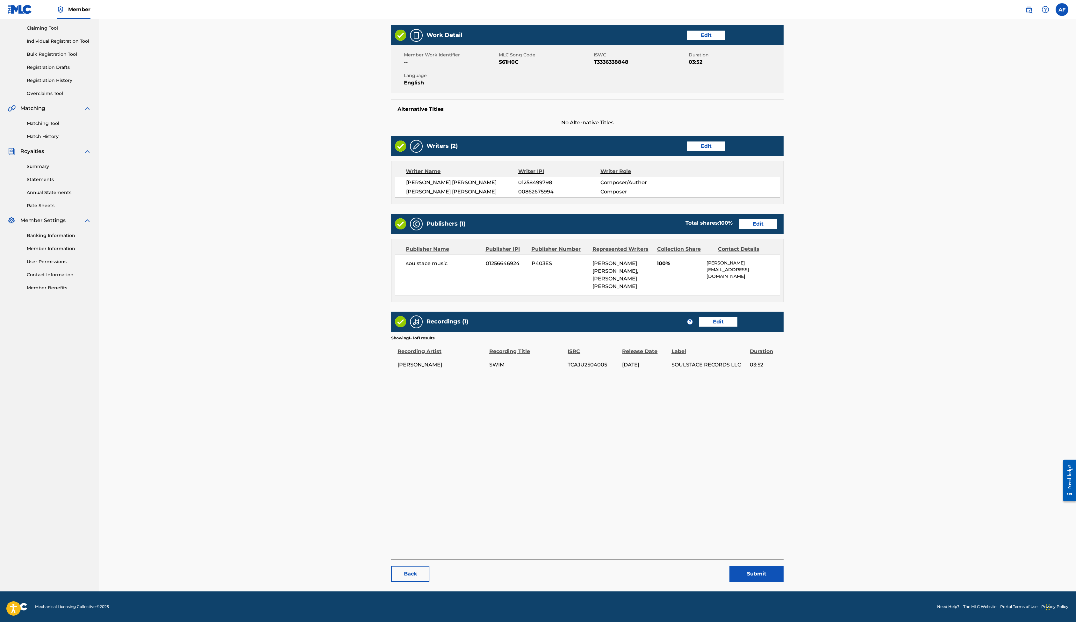
click at [784, 566] on button "Submit" at bounding box center [757, 574] width 54 height 16
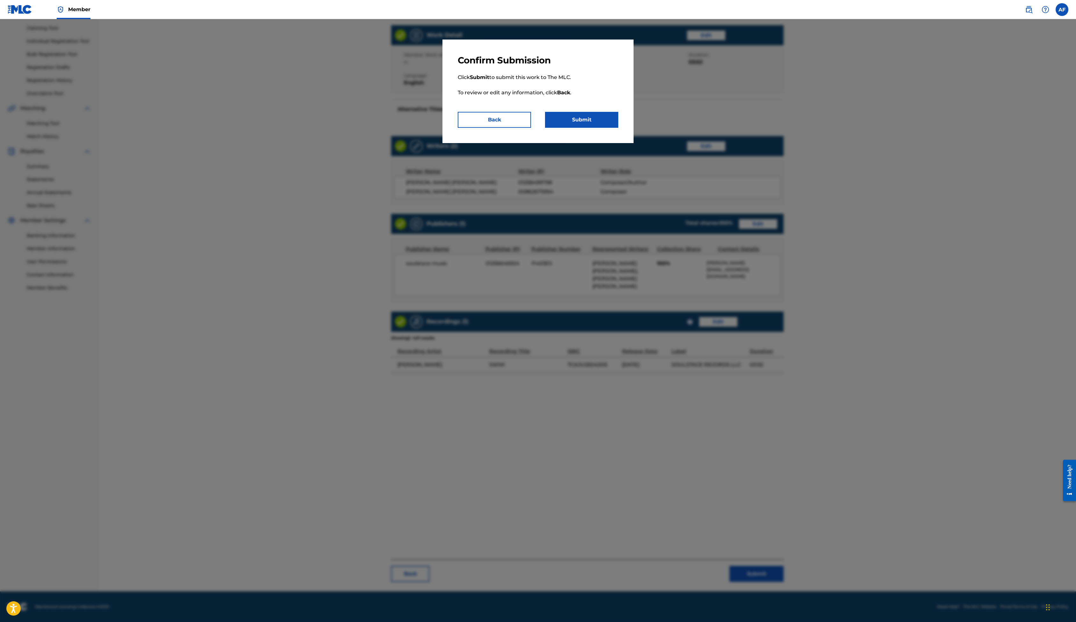
click at [619, 128] on button "Submit" at bounding box center [581, 120] width 73 height 16
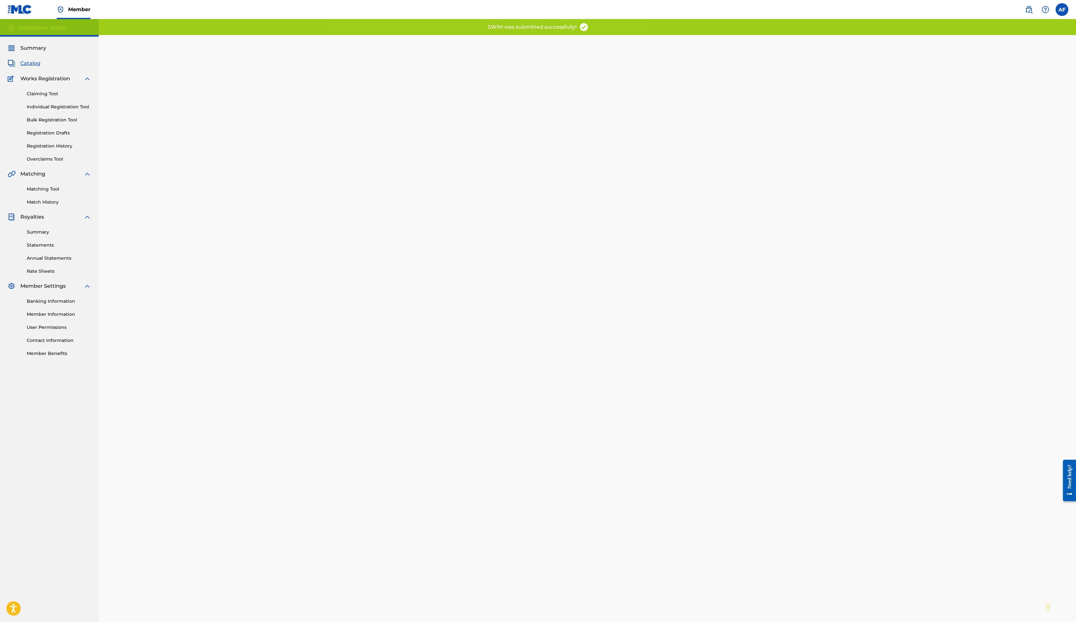
click at [83, 97] on link "Claiming Tool" at bounding box center [59, 94] width 64 height 7
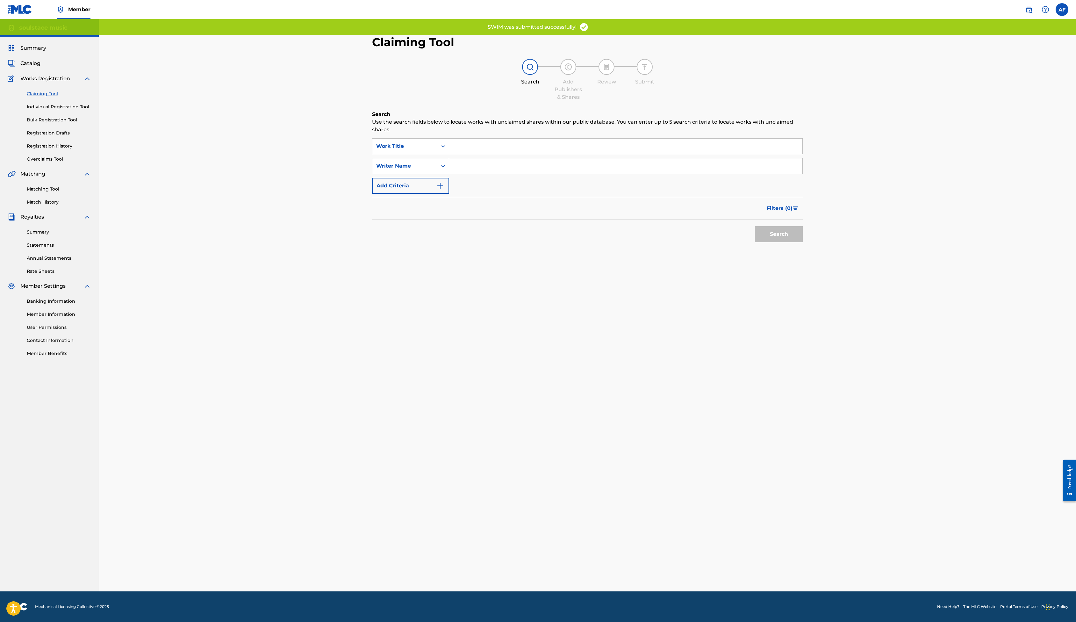
click at [40, 67] on link "Catalog" at bounding box center [24, 64] width 33 height 8
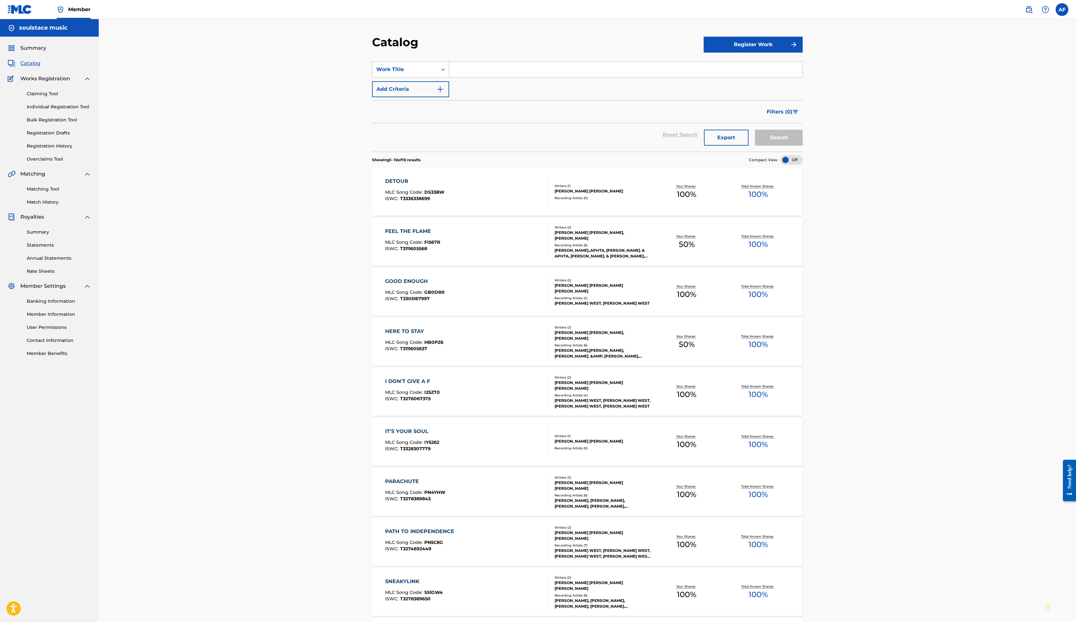
click at [83, 149] on link "Registration History" at bounding box center [59, 146] width 64 height 7
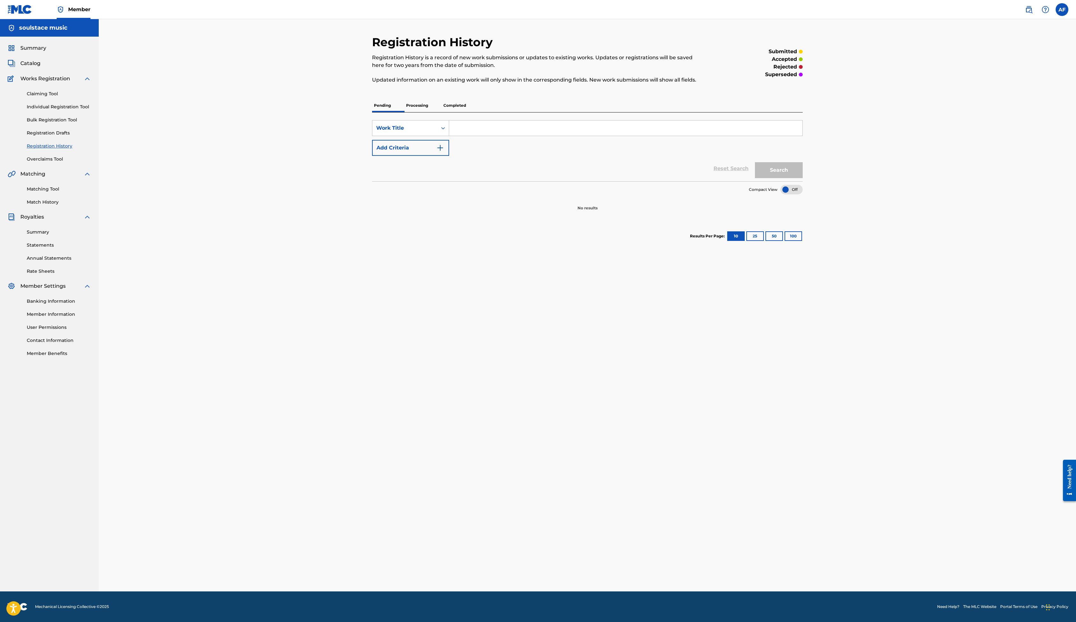
click at [404, 112] on p "Processing" at bounding box center [417, 105] width 26 height 13
click at [442, 112] on p "Completed" at bounding box center [455, 105] width 26 height 13
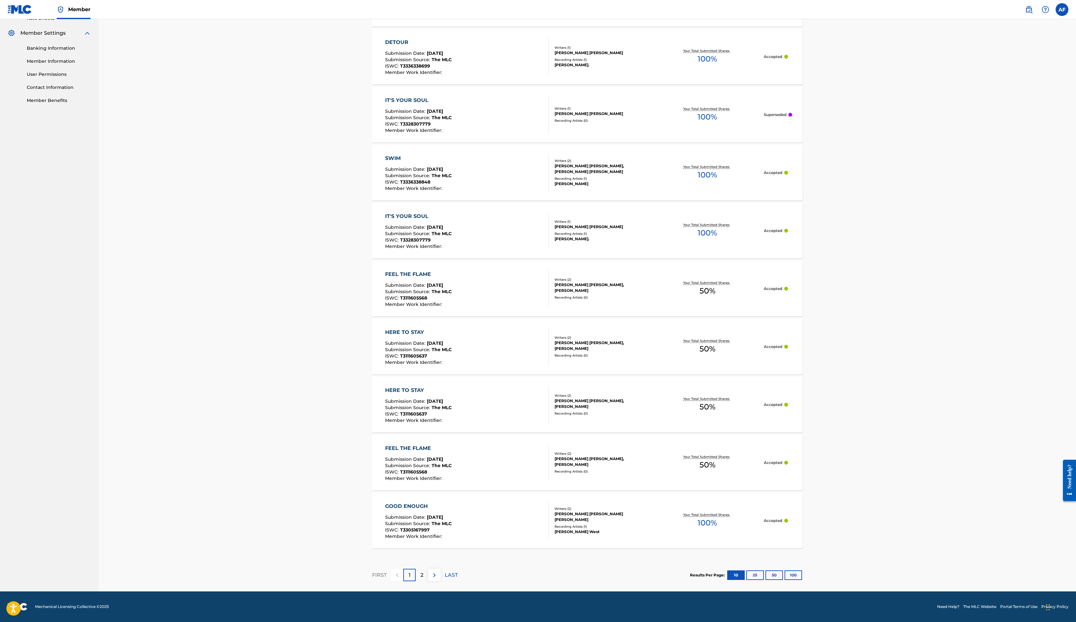
scroll to position [442, 0]
click at [416, 569] on div "2" at bounding box center [422, 575] width 12 height 12
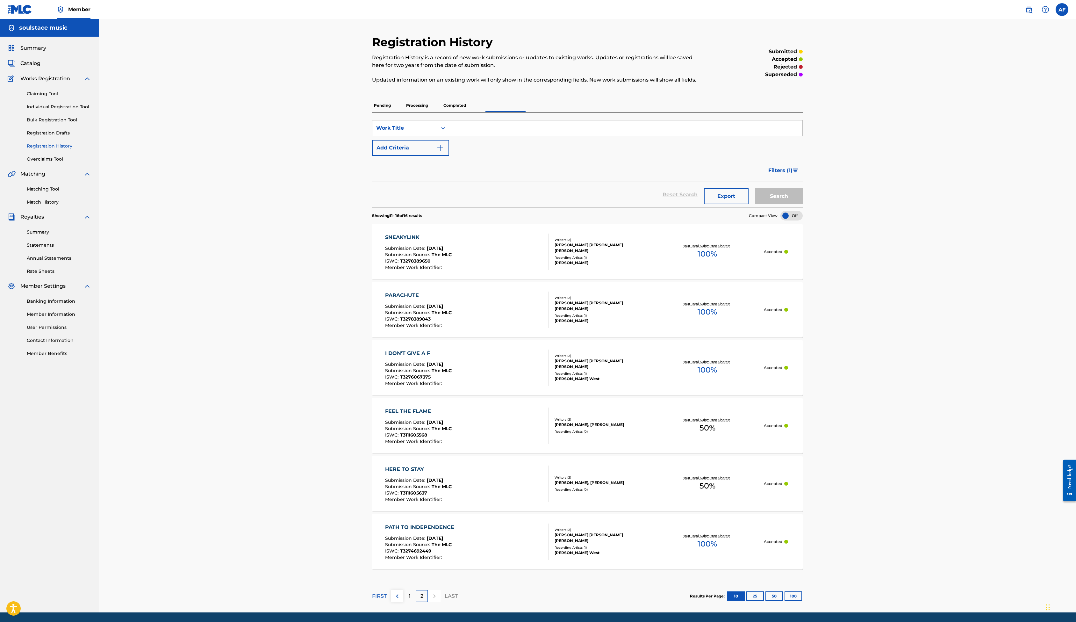
scroll to position [0, 0]
click at [85, 163] on link "Overclaims Tool" at bounding box center [59, 159] width 64 height 7
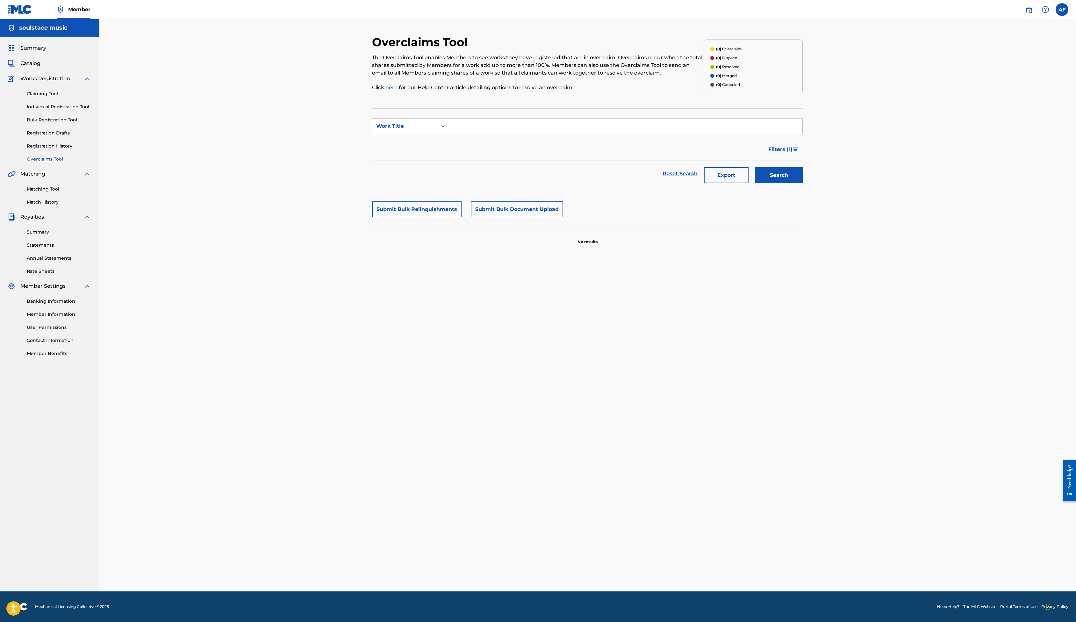
click at [62, 192] on link "Matching Tool" at bounding box center [59, 189] width 64 height 7
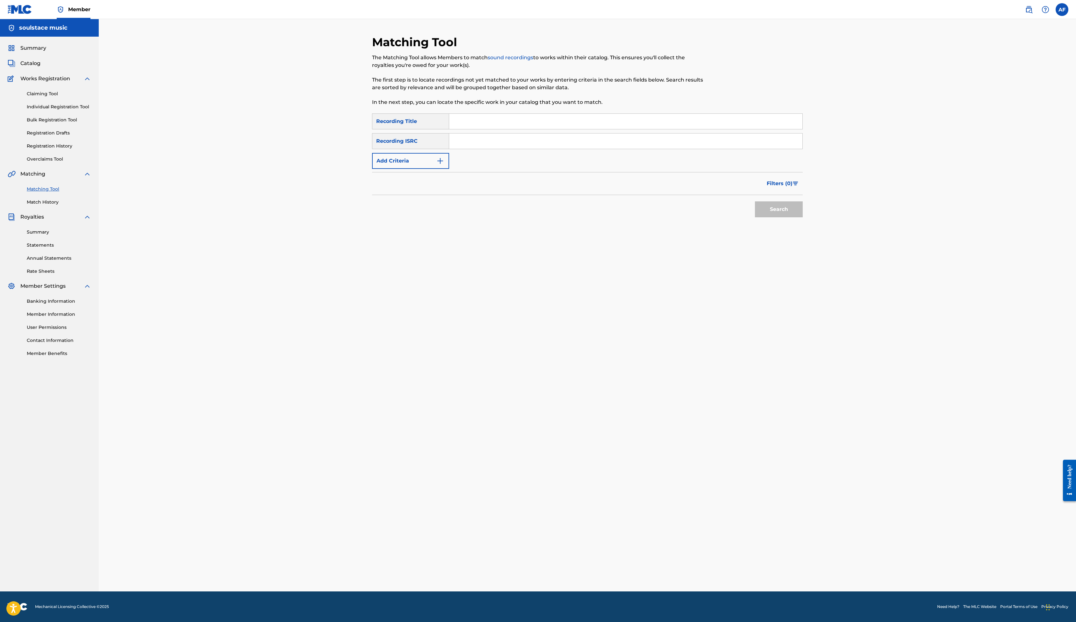
click at [75, 206] on link "Match History" at bounding box center [59, 202] width 64 height 7
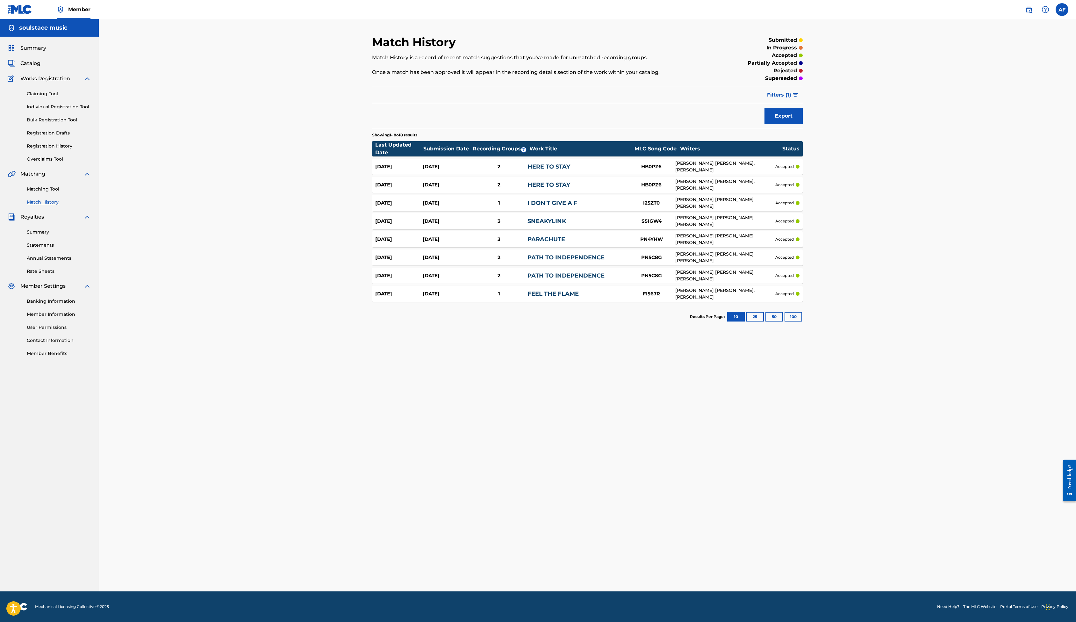
click at [764, 322] on button "25" at bounding box center [756, 317] width 18 height 10
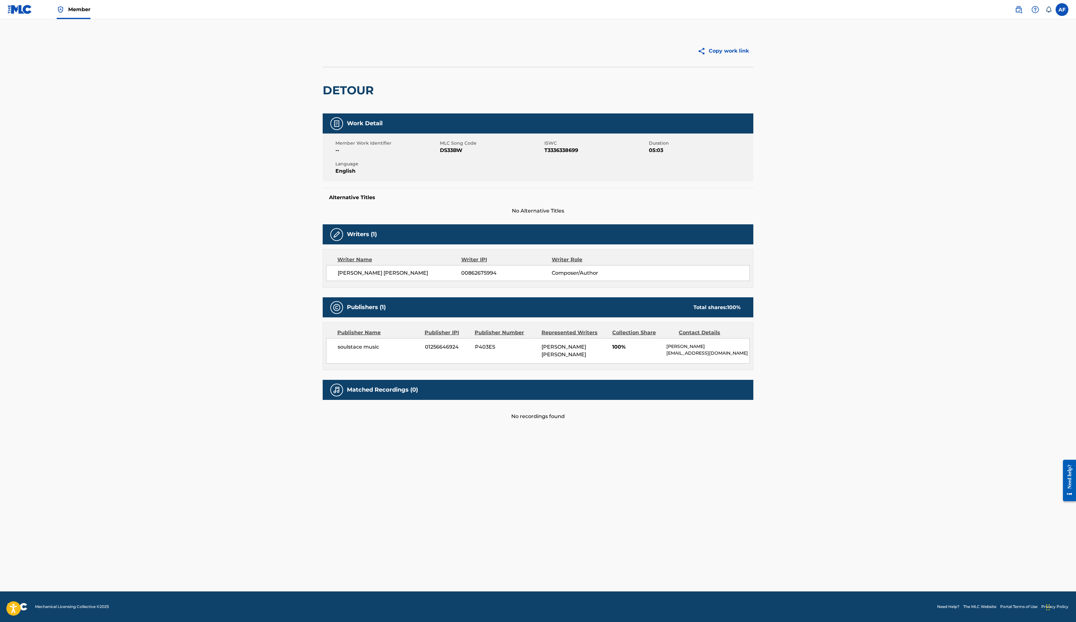
scroll to position [139, 0]
